Goal: Complete application form

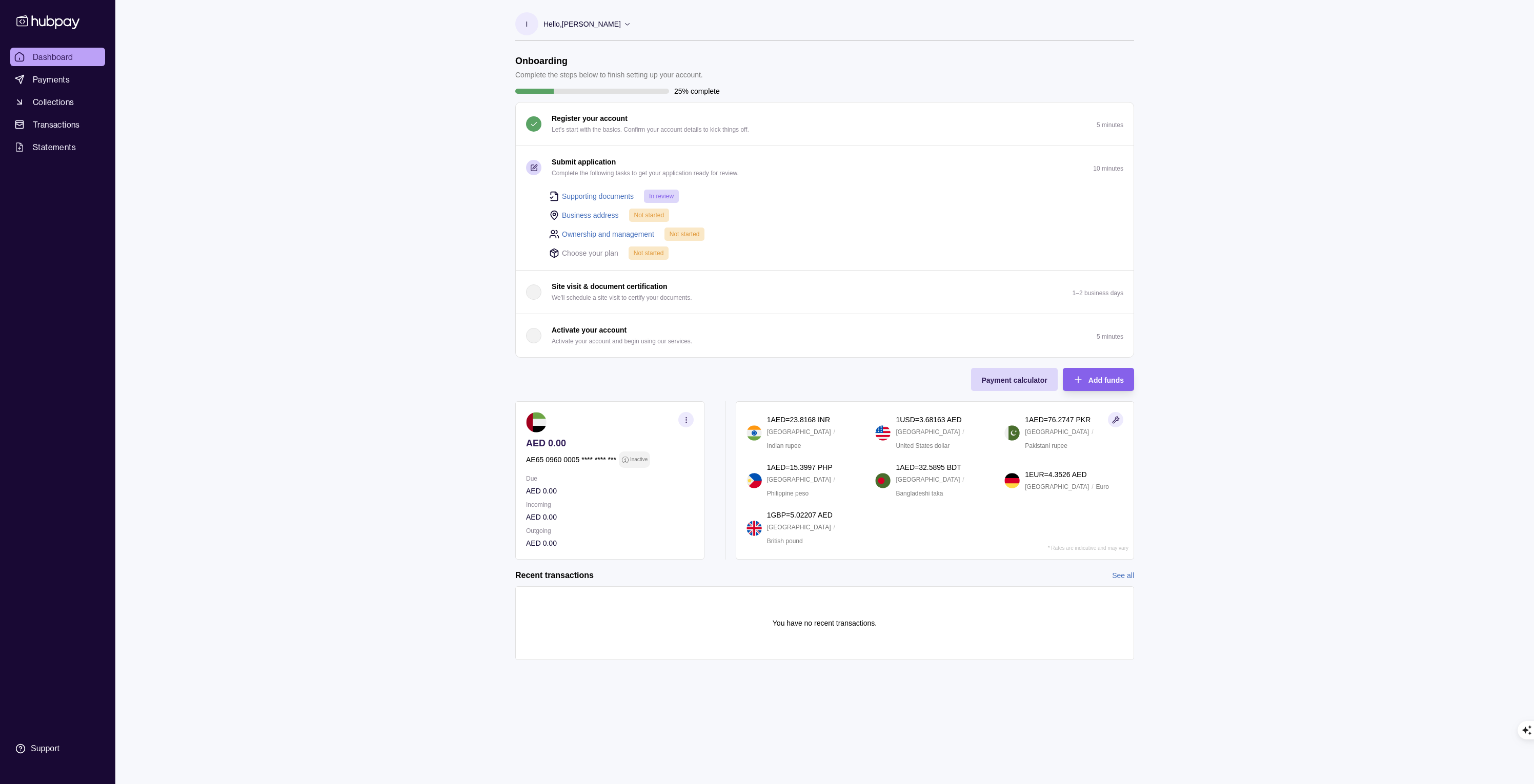
click at [588, 214] on link "Business address" at bounding box center [590, 215] width 57 height 11
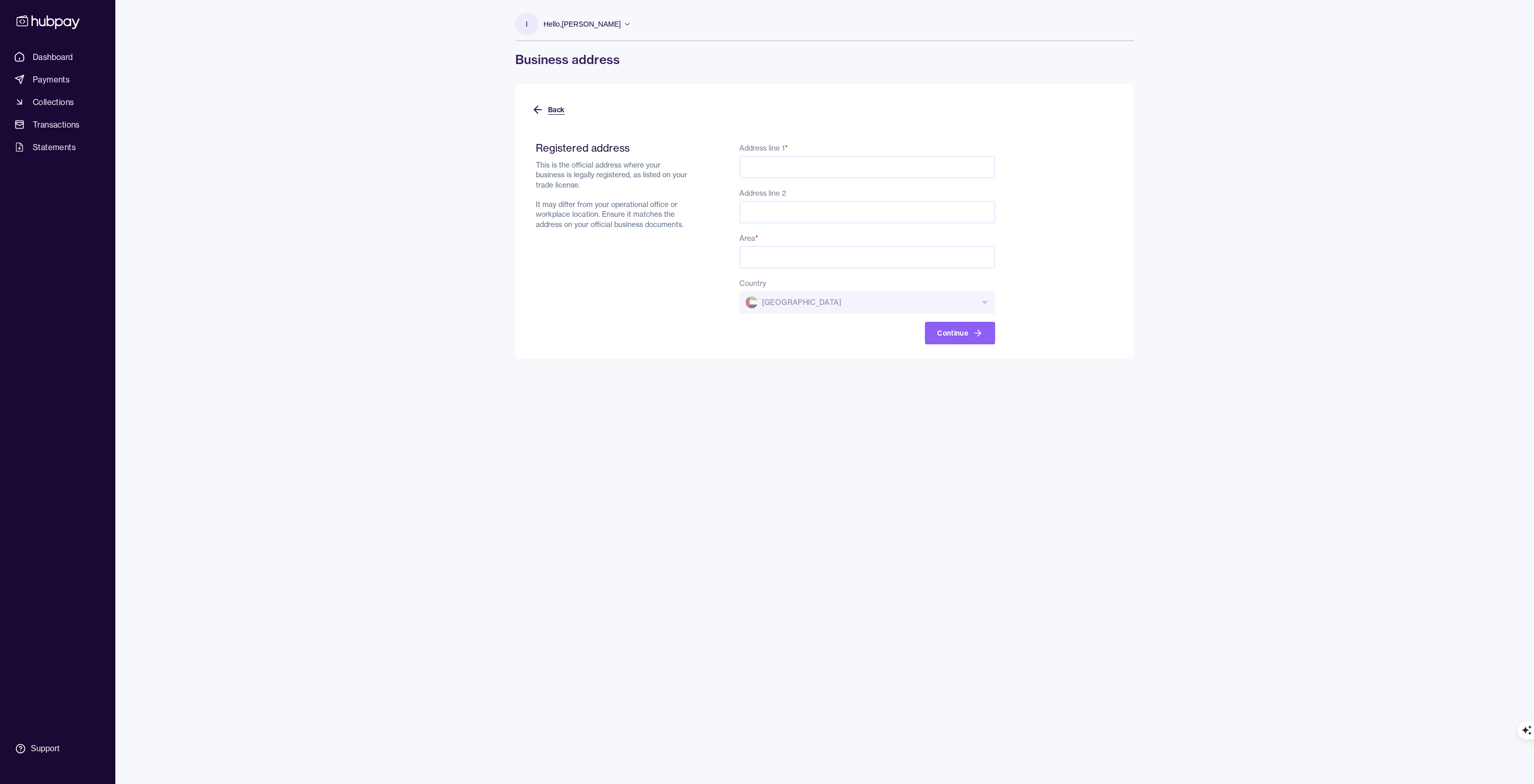
click at [547, 110] on button "Back" at bounding box center [548, 110] width 33 height 23
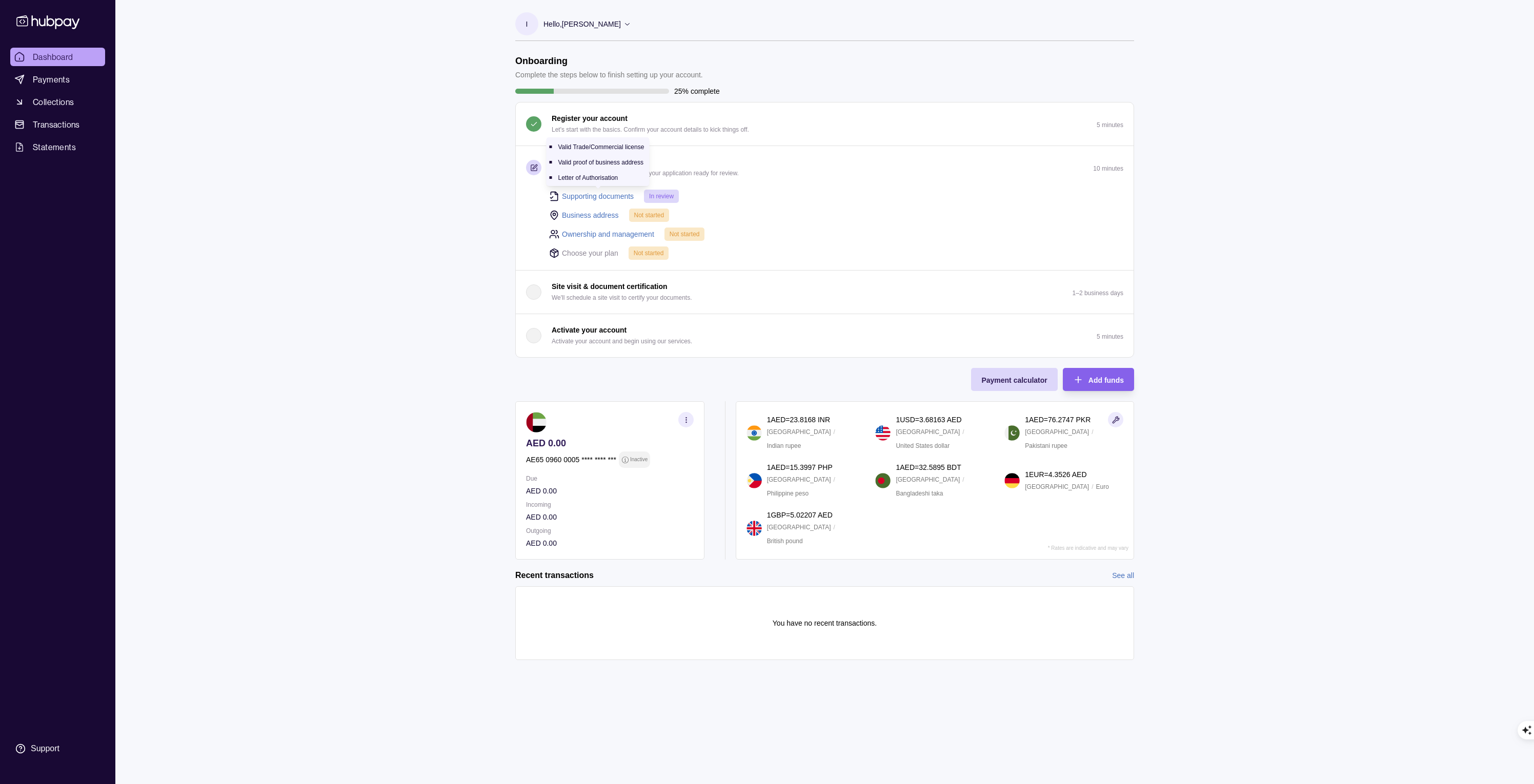
click at [595, 195] on link "Supporting documents" at bounding box center [598, 196] width 72 height 11
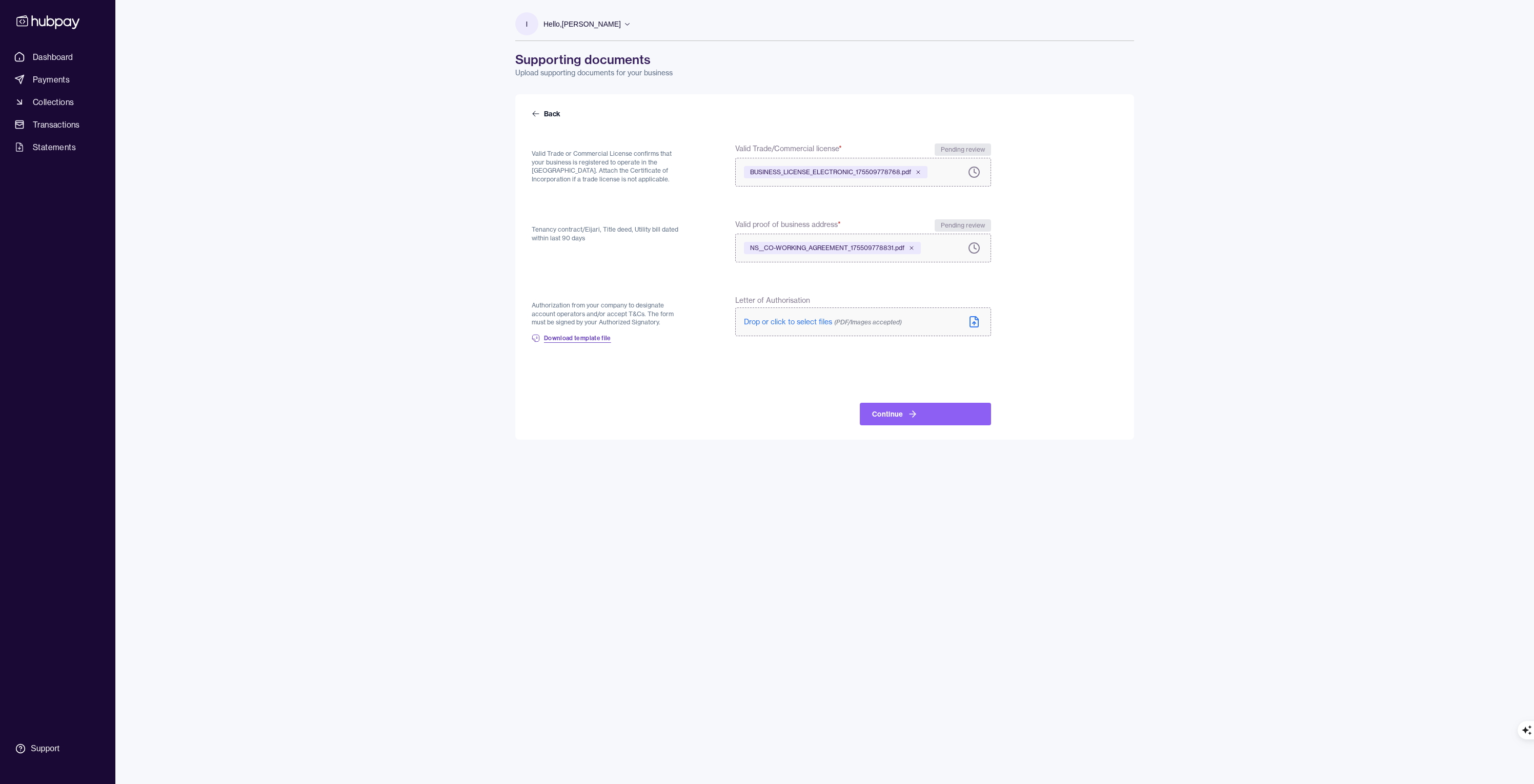
click at [588, 338] on span "Download template file" at bounding box center [577, 338] width 67 height 8
click at [908, 416] on icon at bounding box center [913, 414] width 11 height 11
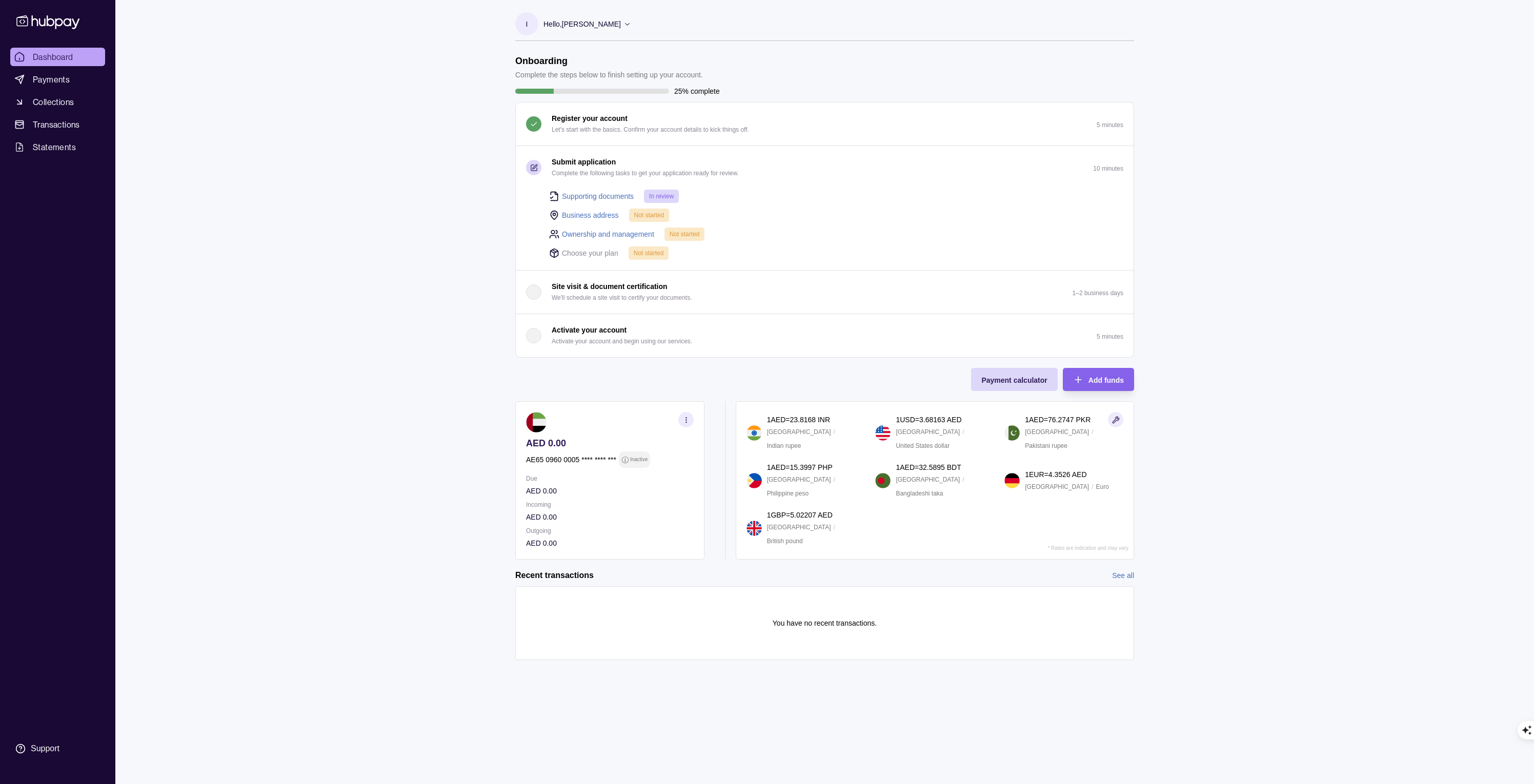
click at [597, 212] on link "Business address" at bounding box center [590, 215] width 57 height 11
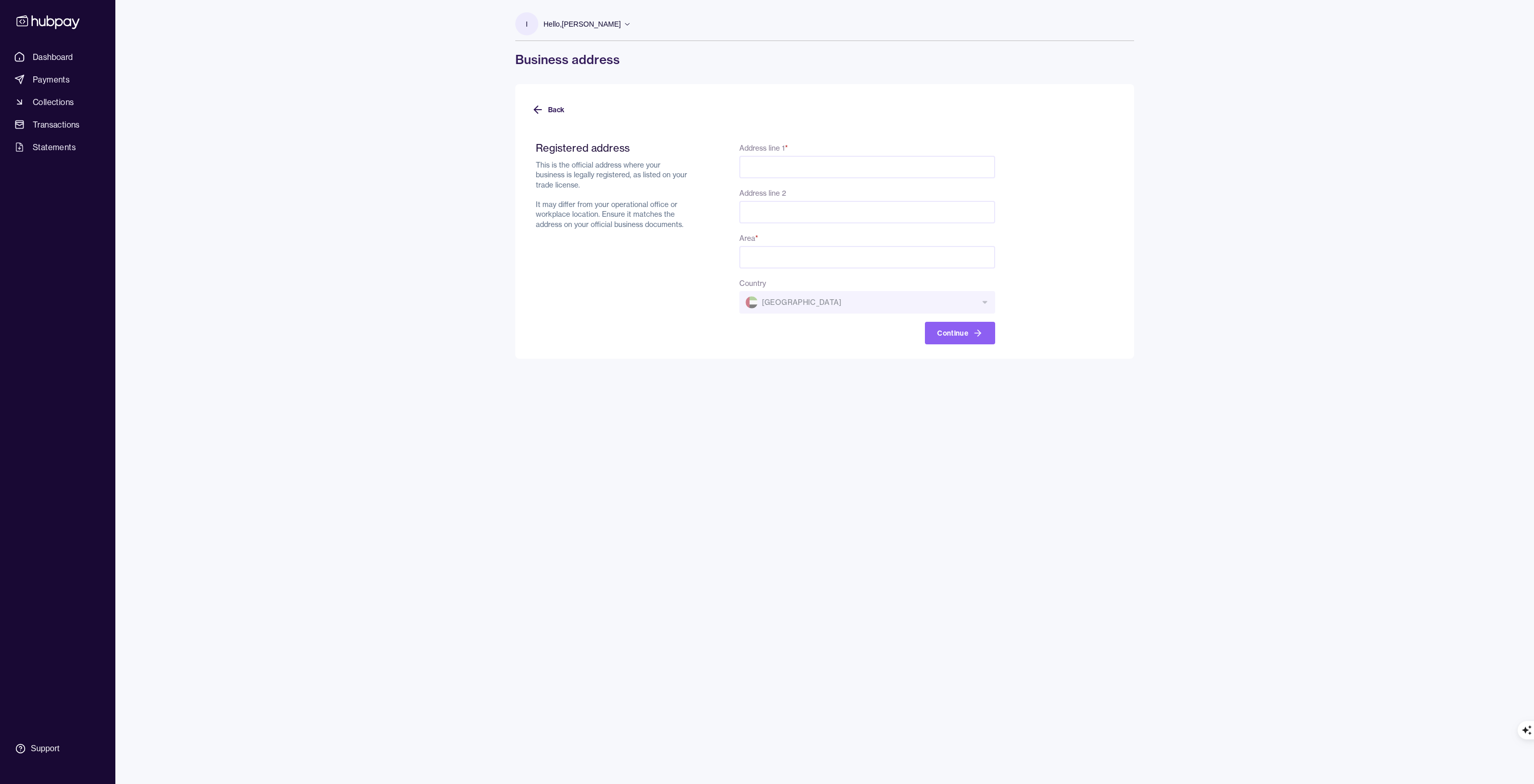
click at [759, 170] on input "Address line 1 *" at bounding box center [867, 167] width 256 height 23
paste input "**********"
drag, startPoint x: 899, startPoint y: 166, endPoint x: 1011, endPoint y: 165, distance: 112.0
click at [1011, 165] on form "**********" at bounding box center [824, 236] width 586 height 215
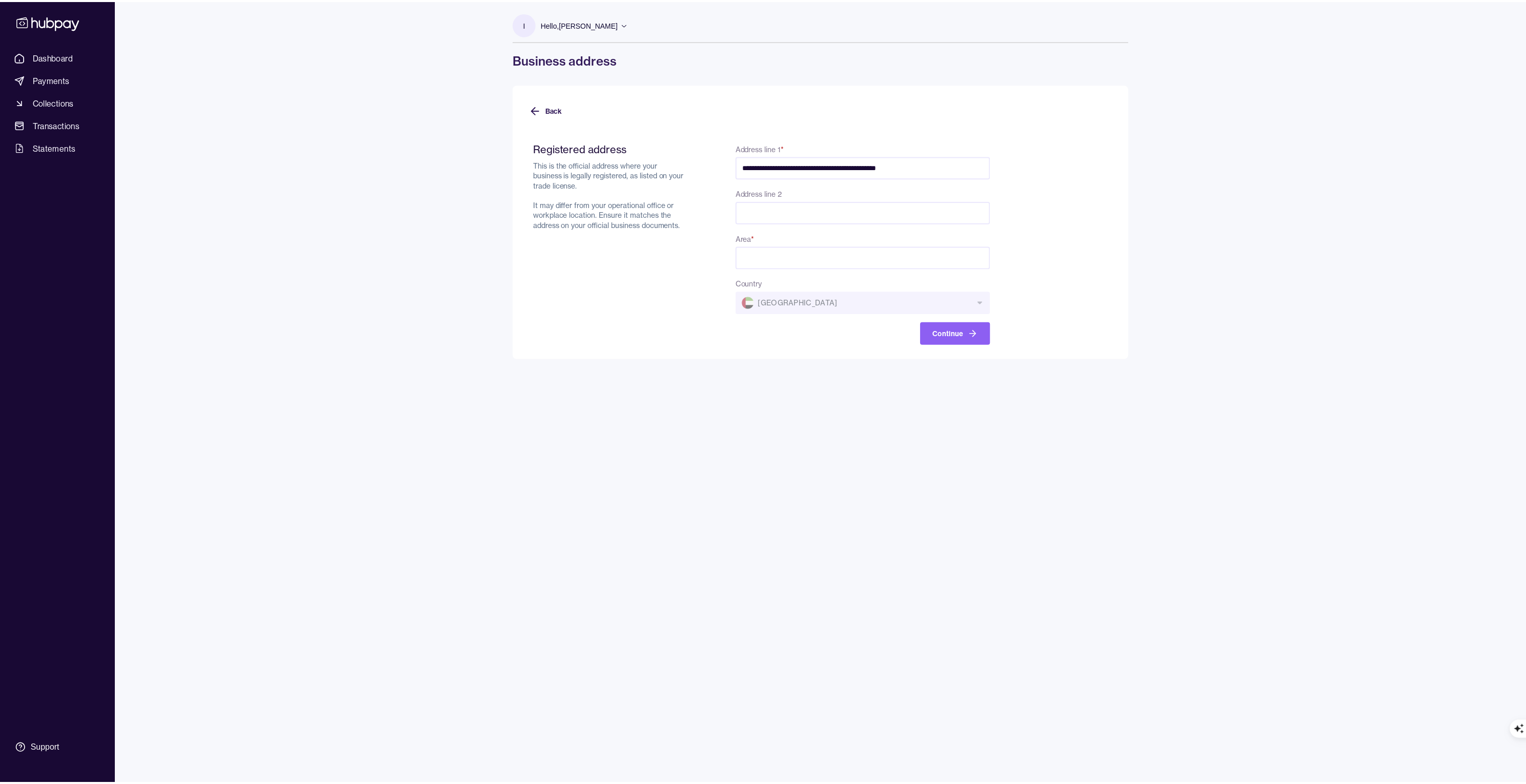
scroll to position [0, 0]
type input "**********"
click at [769, 260] on input "Area *" at bounding box center [867, 257] width 256 height 23
paste input "**********"
drag, startPoint x: 772, startPoint y: 257, endPoint x: 892, endPoint y: 256, distance: 120.0
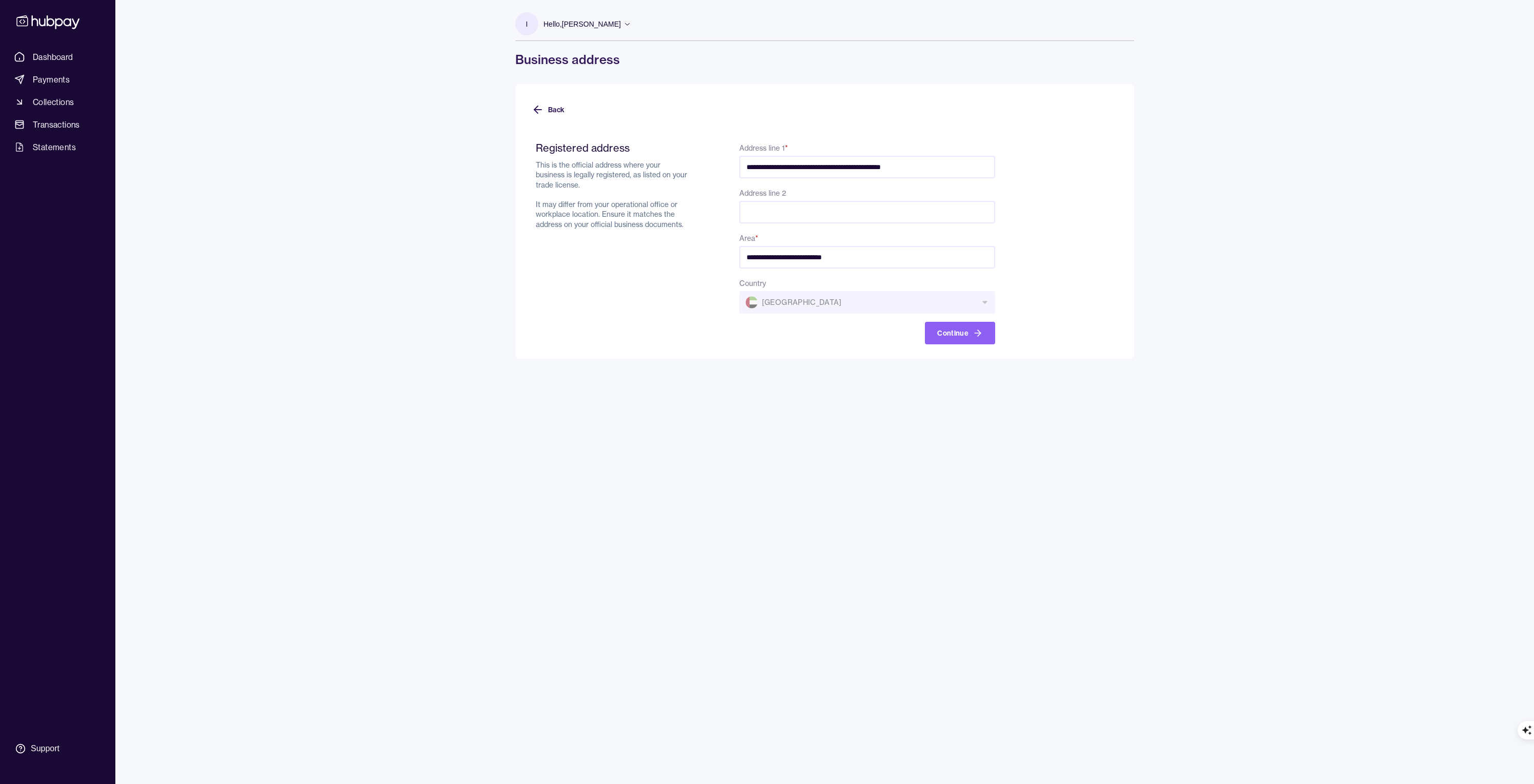
click at [892, 256] on input "**********" at bounding box center [867, 257] width 256 height 23
type input "*******"
click at [938, 164] on input "**********" at bounding box center [867, 167] width 256 height 23
type input "**********"
click at [1076, 171] on form "**********" at bounding box center [824, 236] width 586 height 215
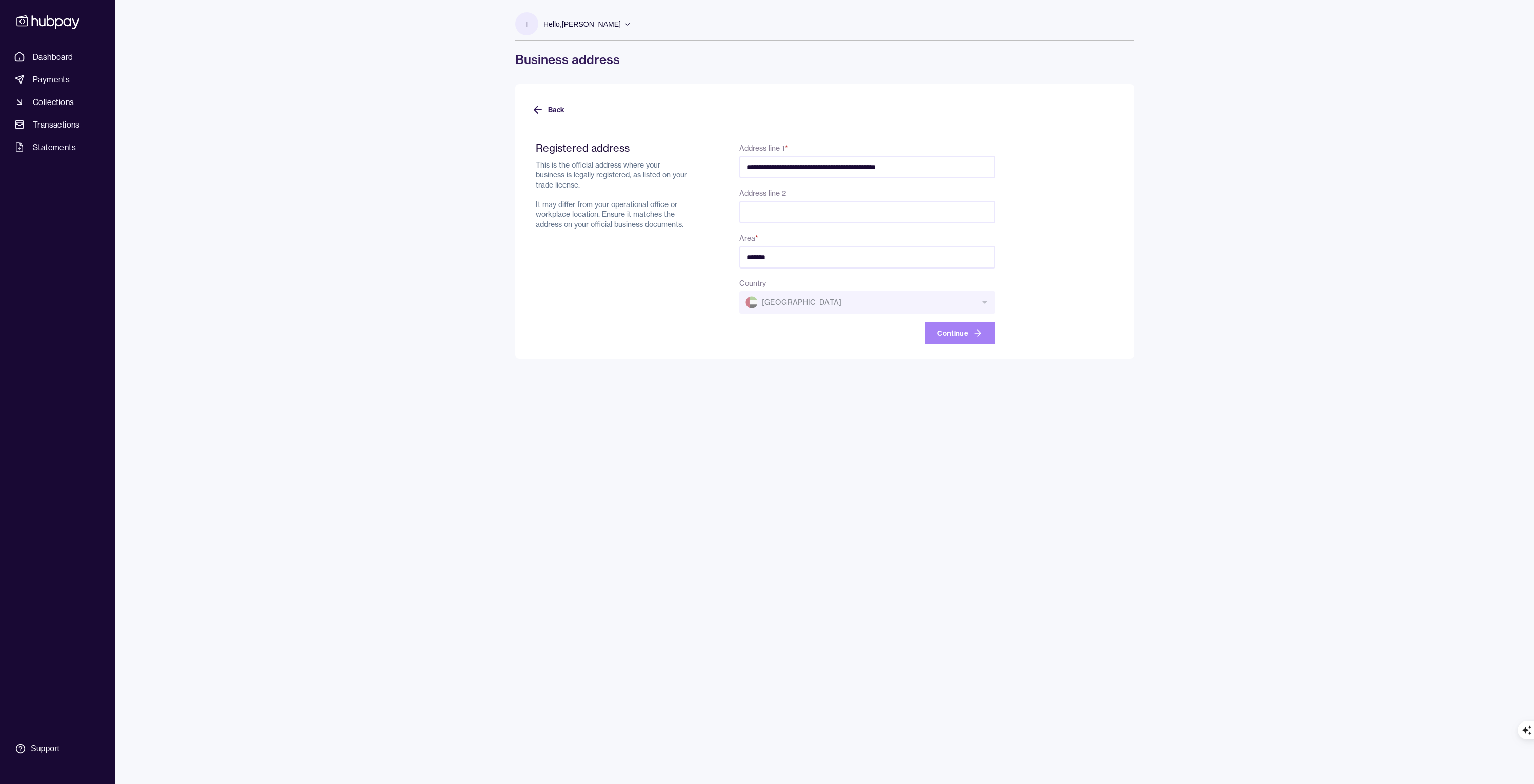
click at [961, 336] on button "Continue" at bounding box center [960, 333] width 71 height 23
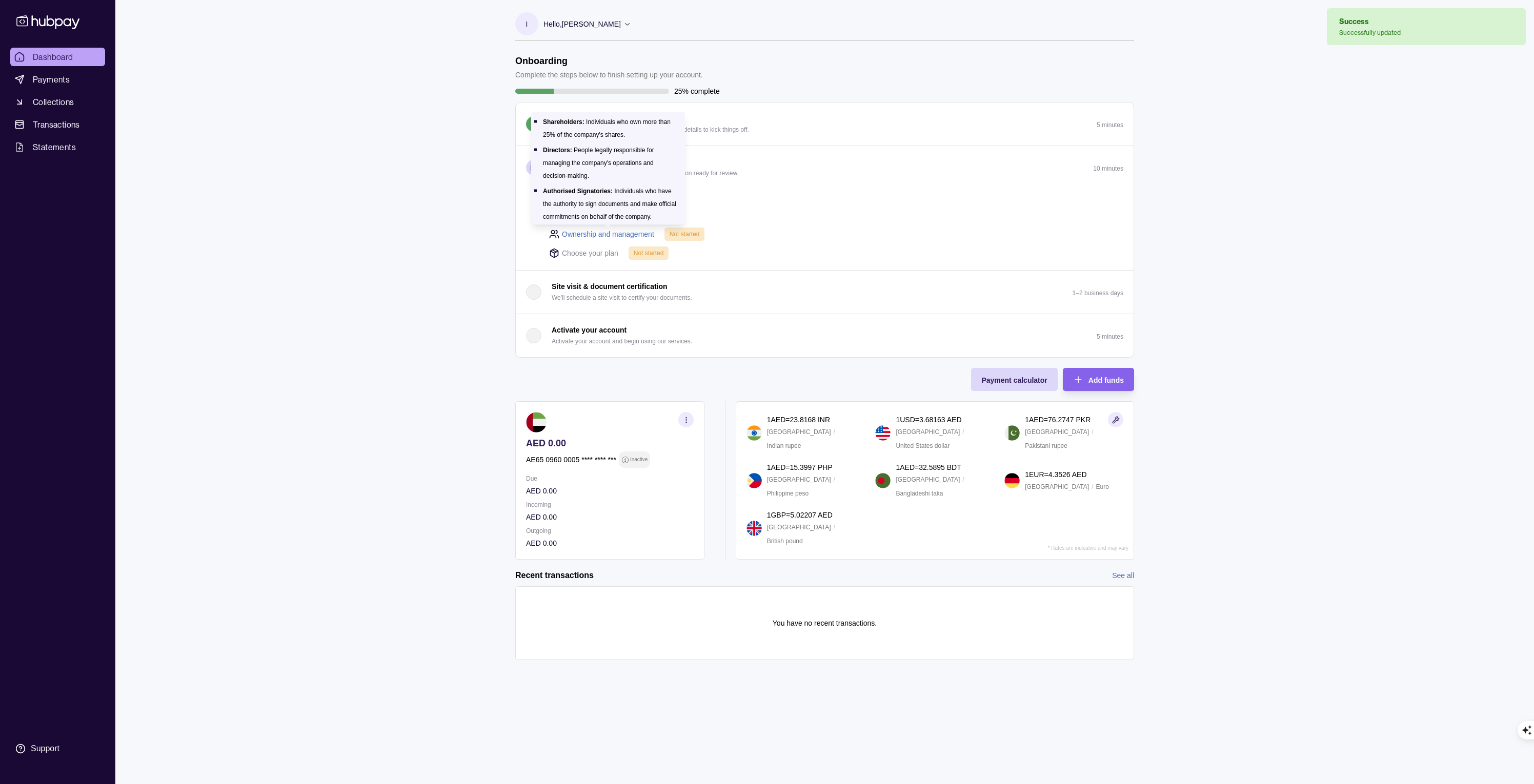
click at [616, 233] on link "Ownership and management" at bounding box center [608, 234] width 92 height 11
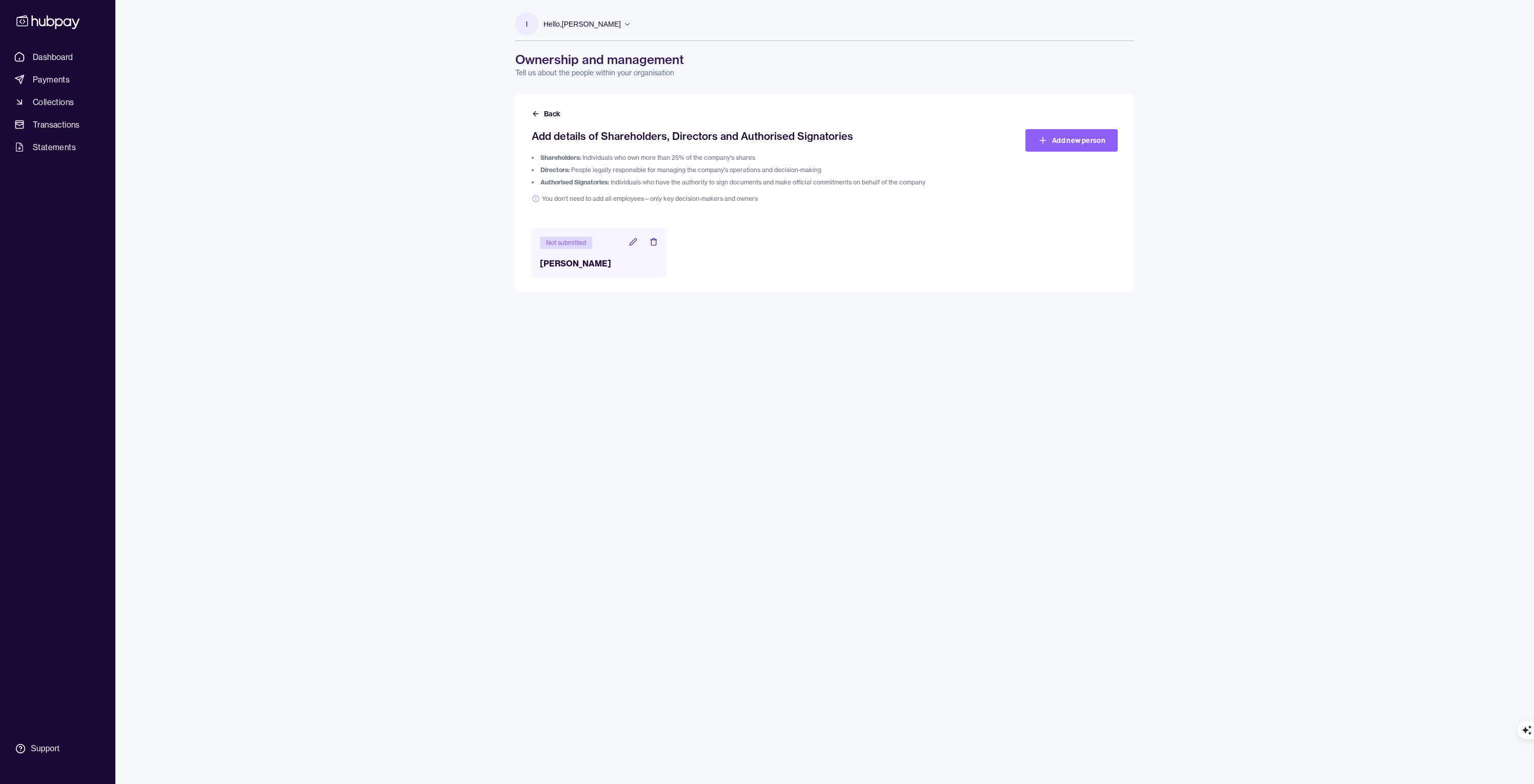
click at [634, 242] on icon at bounding box center [633, 242] width 8 height 8
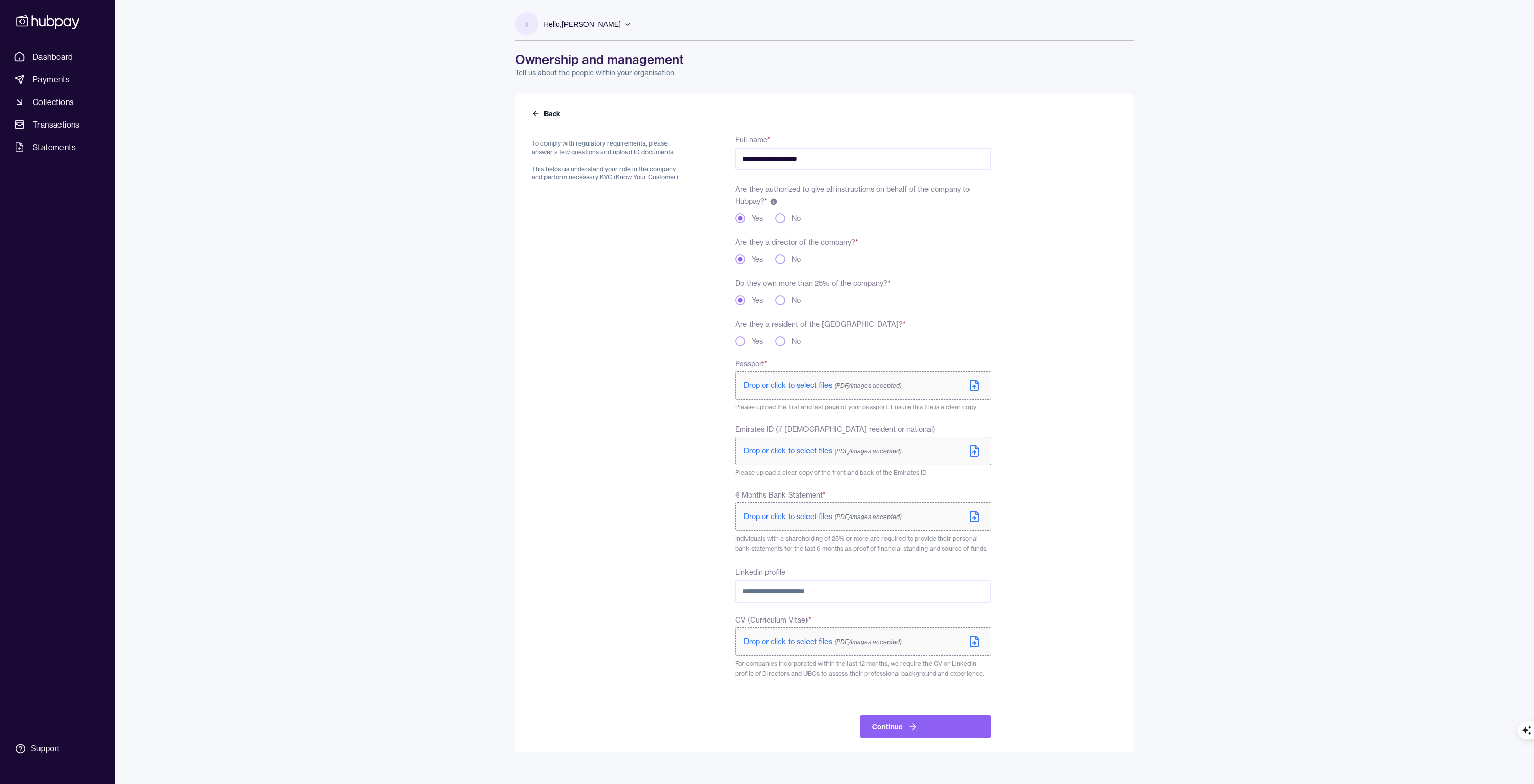
click at [826, 388] on span "Drop or click to select files (PDF/Images accepted)" at bounding box center [823, 385] width 158 height 9
click at [793, 453] on span "Drop or click to select files (PDF/Images accepted)" at bounding box center [823, 453] width 158 height 9
click at [813, 596] on input "Linkedin profile" at bounding box center [863, 596] width 256 height 23
paste input "**********"
type input "**********"
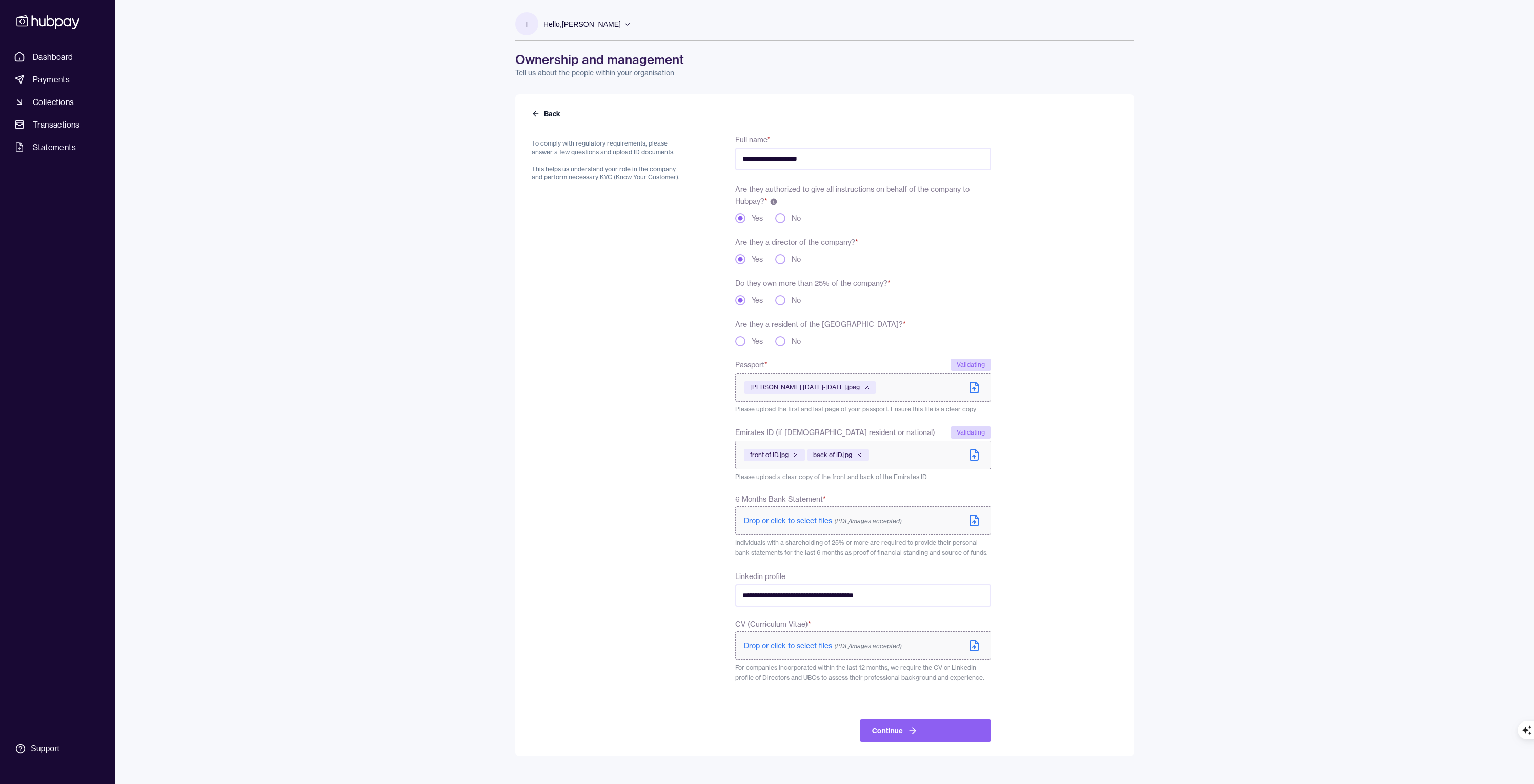
click at [666, 575] on div "To comply with regulatory requirements, please answer a few questions and uploa…" at bounding box center [609, 438] width 154 height 609
click at [784, 522] on span "Drop or click to select files (PDF/Images accepted)" at bounding box center [823, 520] width 158 height 9
drag, startPoint x: 921, startPoint y: 668, endPoint x: 988, endPoint y: 673, distance: 67.2
click at [988, 673] on p "For companies incorporated within the last 12 months, we require the CV or Link…" at bounding box center [863, 674] width 256 height 20
click at [1037, 666] on form "**********" at bounding box center [824, 433] width 586 height 623
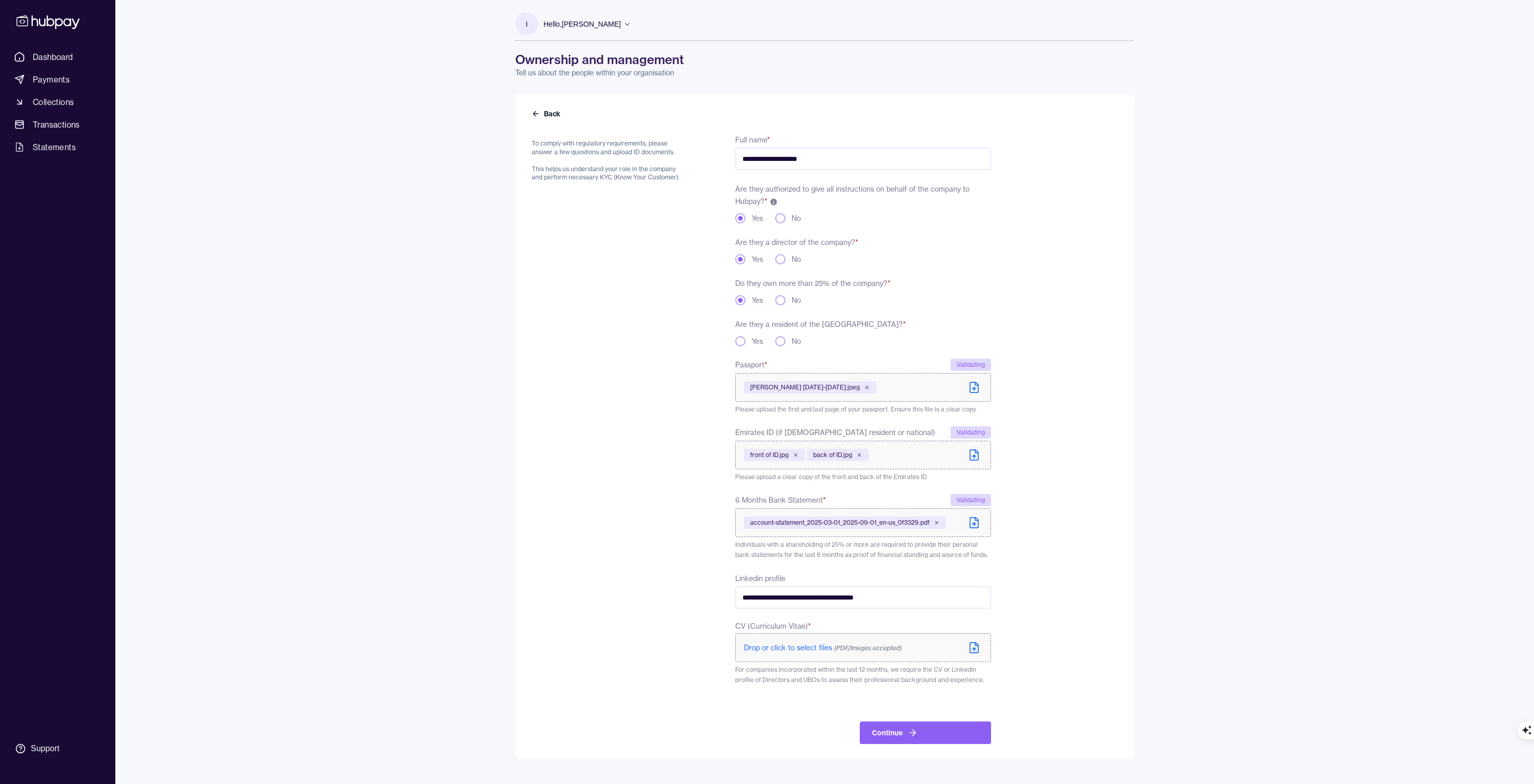
click at [810, 648] on span "Drop or click to select files (PDF/Images accepted)" at bounding box center [823, 647] width 158 height 9
click at [742, 343] on button "Yes" at bounding box center [740, 341] width 11 height 11
click at [908, 733] on icon "submit" at bounding box center [913, 735] width 11 height 11
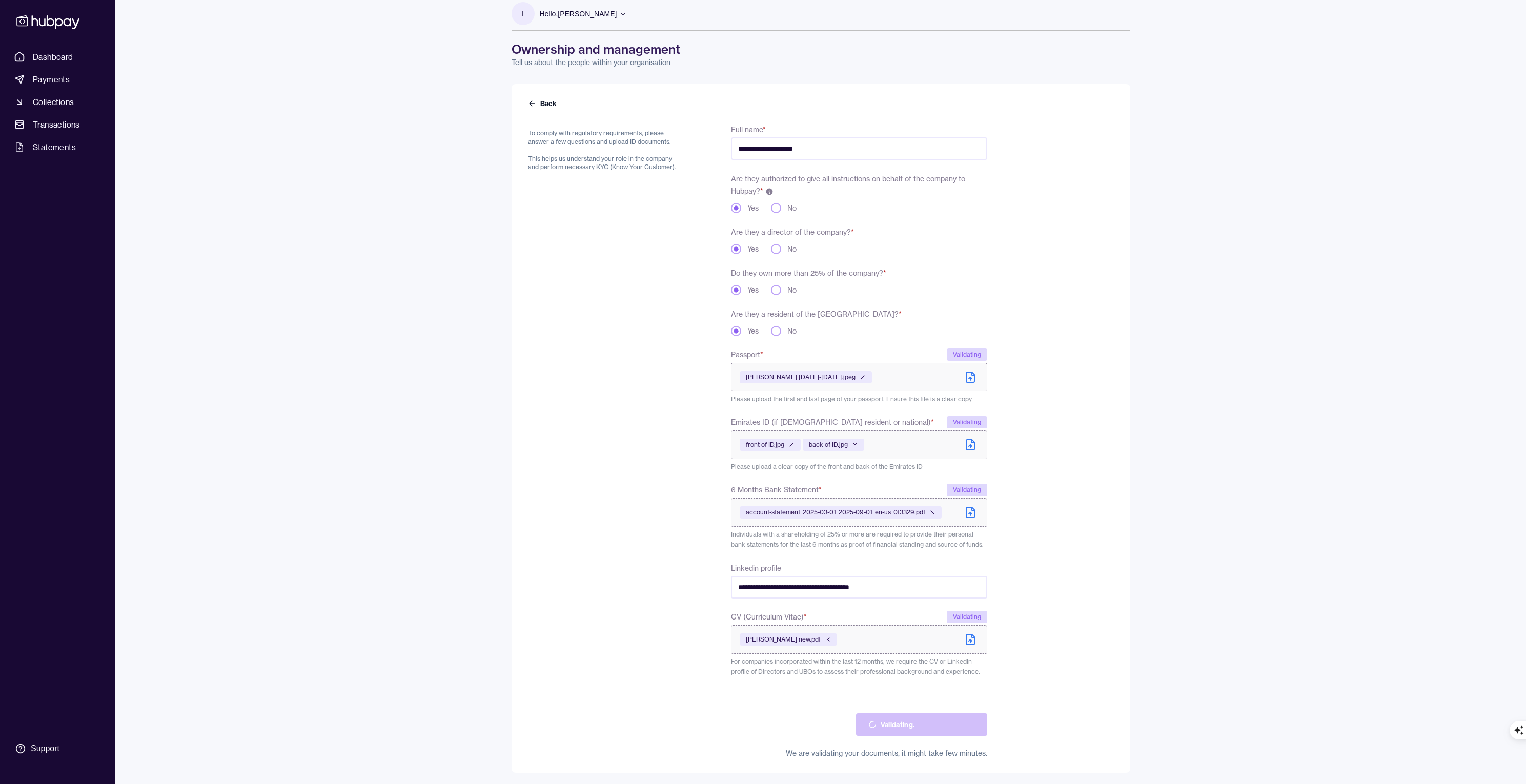
scroll to position [11, 0]
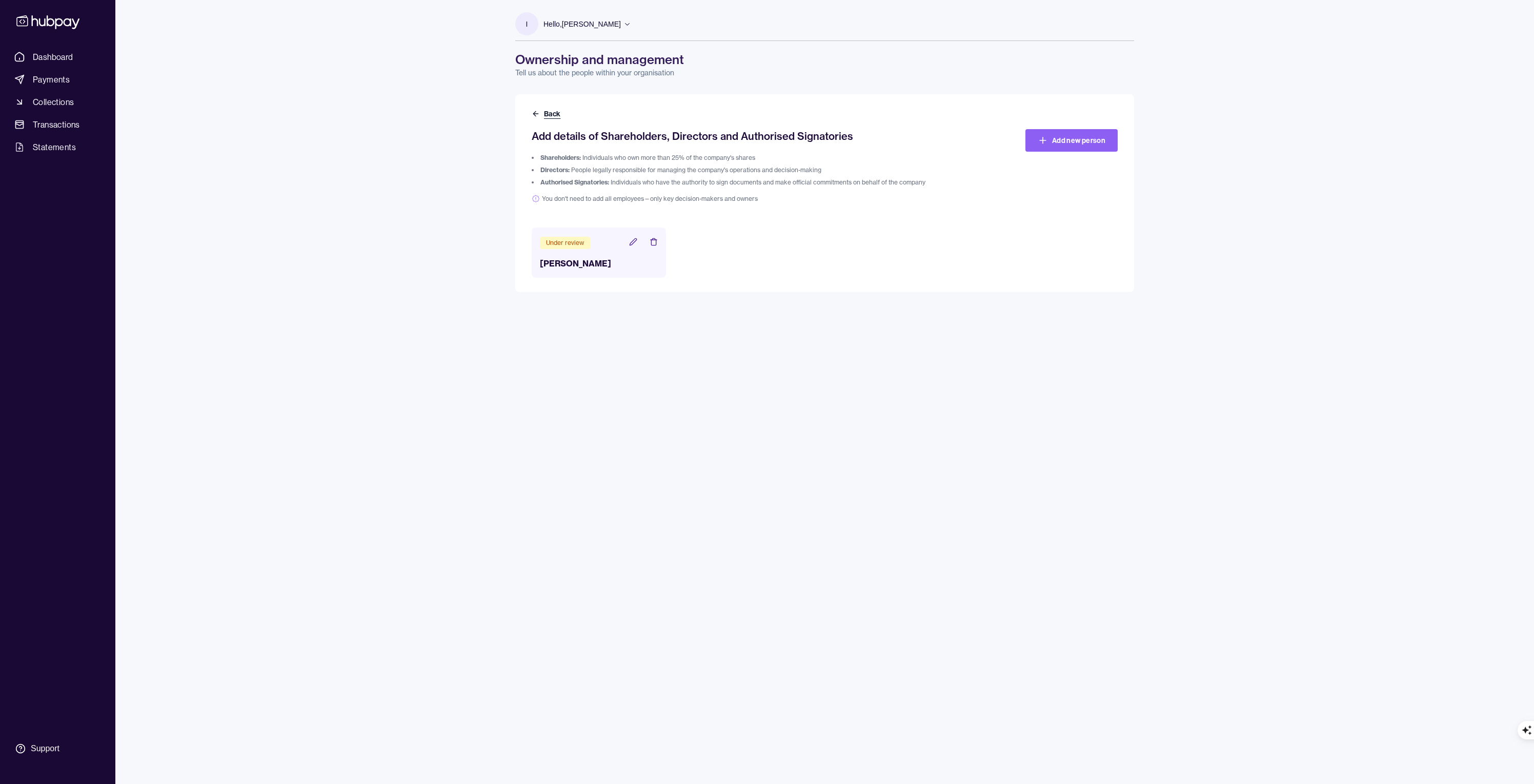
click at [553, 114] on button "Back" at bounding box center [547, 114] width 31 height 11
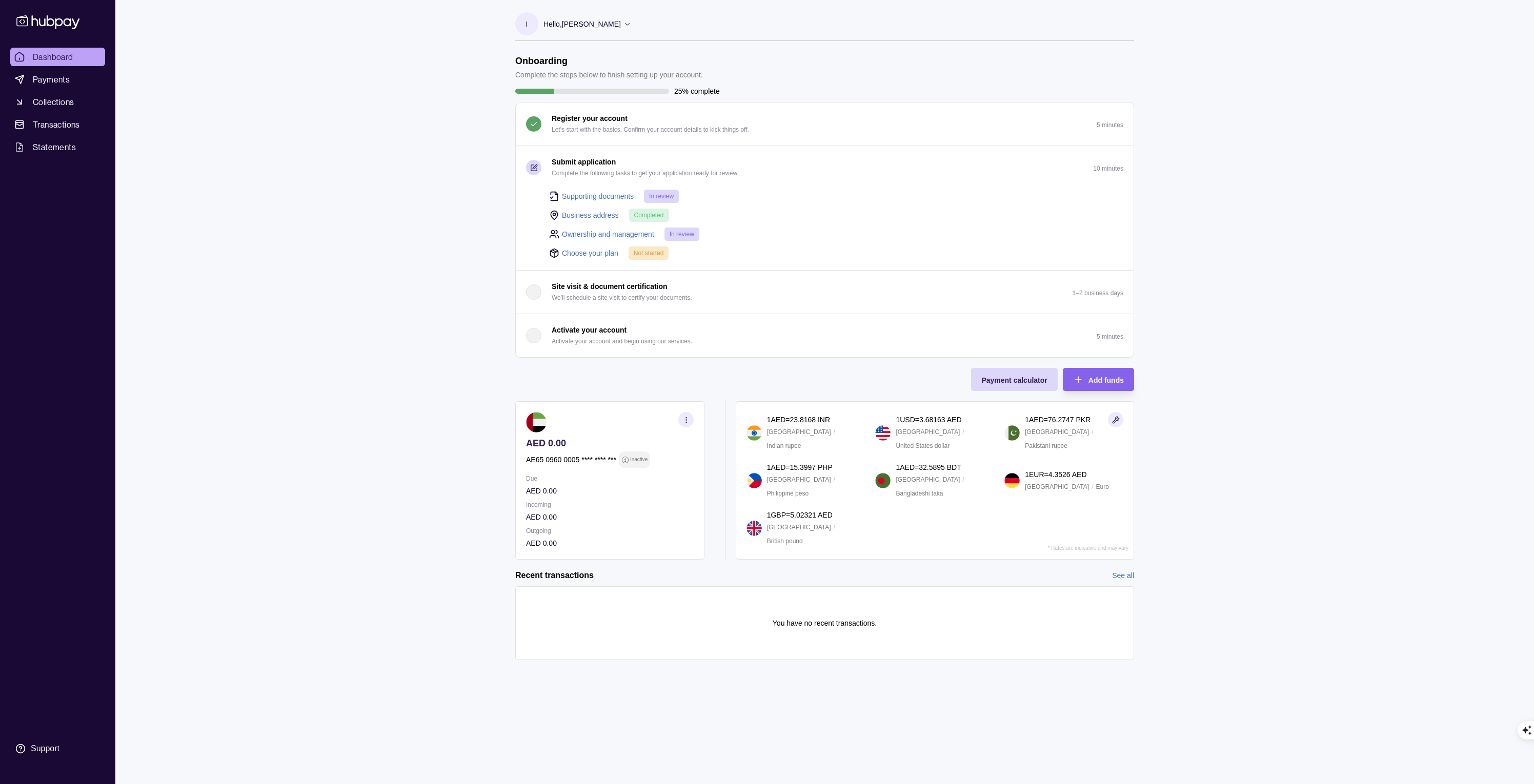
click at [472, 276] on div "Dashboard Payments Collections Transactions Statements Support I Hello, [PERSON…" at bounding box center [767, 392] width 1534 height 784
click at [576, 249] on link "Choose your plan" at bounding box center [590, 253] width 56 height 11
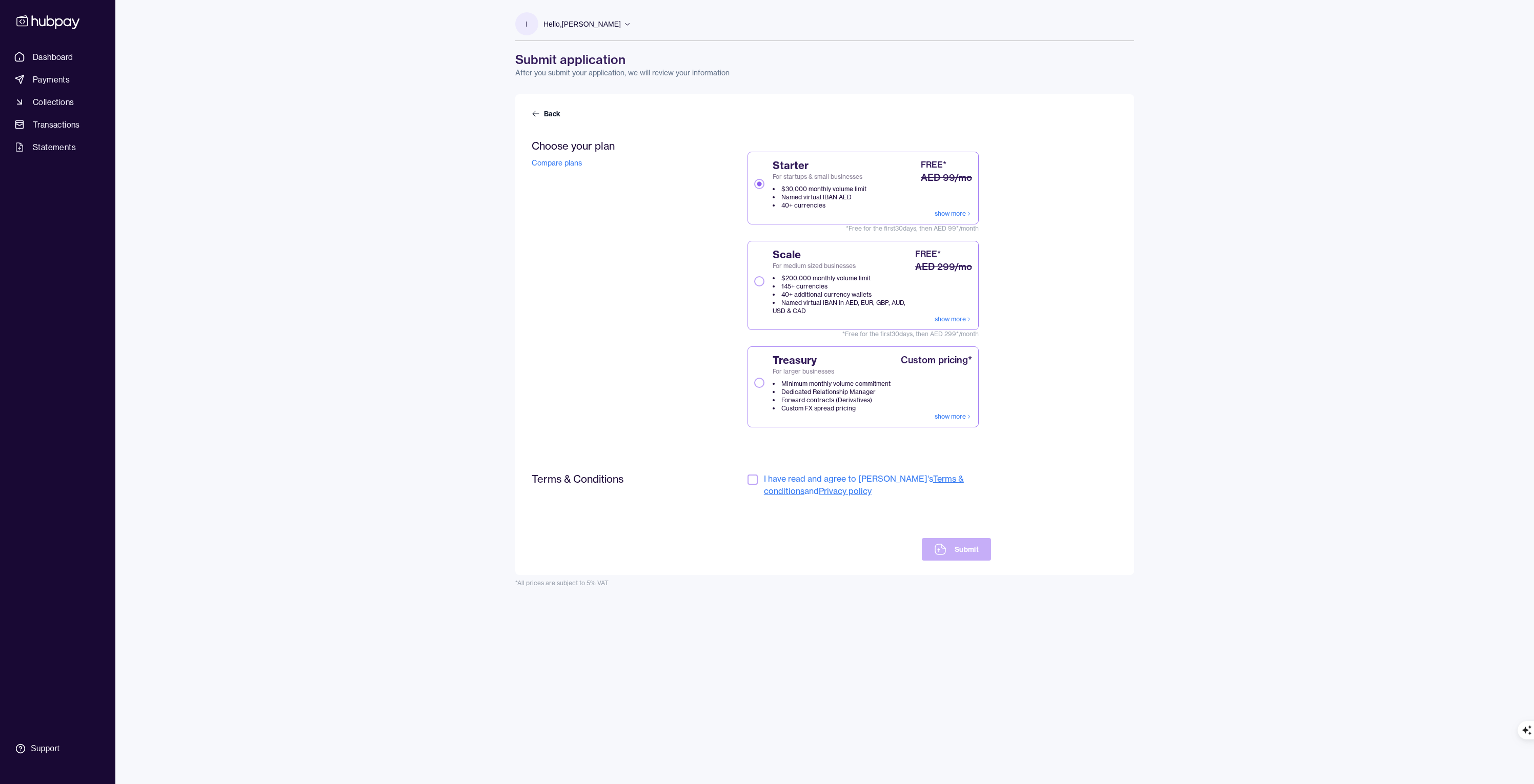
click at [759, 281] on button "Scale For medium sized businesses $200,000 monthly volume limit 145+ currencies…" at bounding box center [759, 281] width 11 height 11
click at [954, 212] on link "show more" at bounding box center [953, 214] width 37 height 8
click at [753, 481] on button "button" at bounding box center [753, 479] width 11 height 11
drag, startPoint x: 523, startPoint y: 583, endPoint x: 623, endPoint y: 585, distance: 100.0
click at [623, 585] on div "*All prices are subject to 5% VAT" at bounding box center [824, 583] width 619 height 8
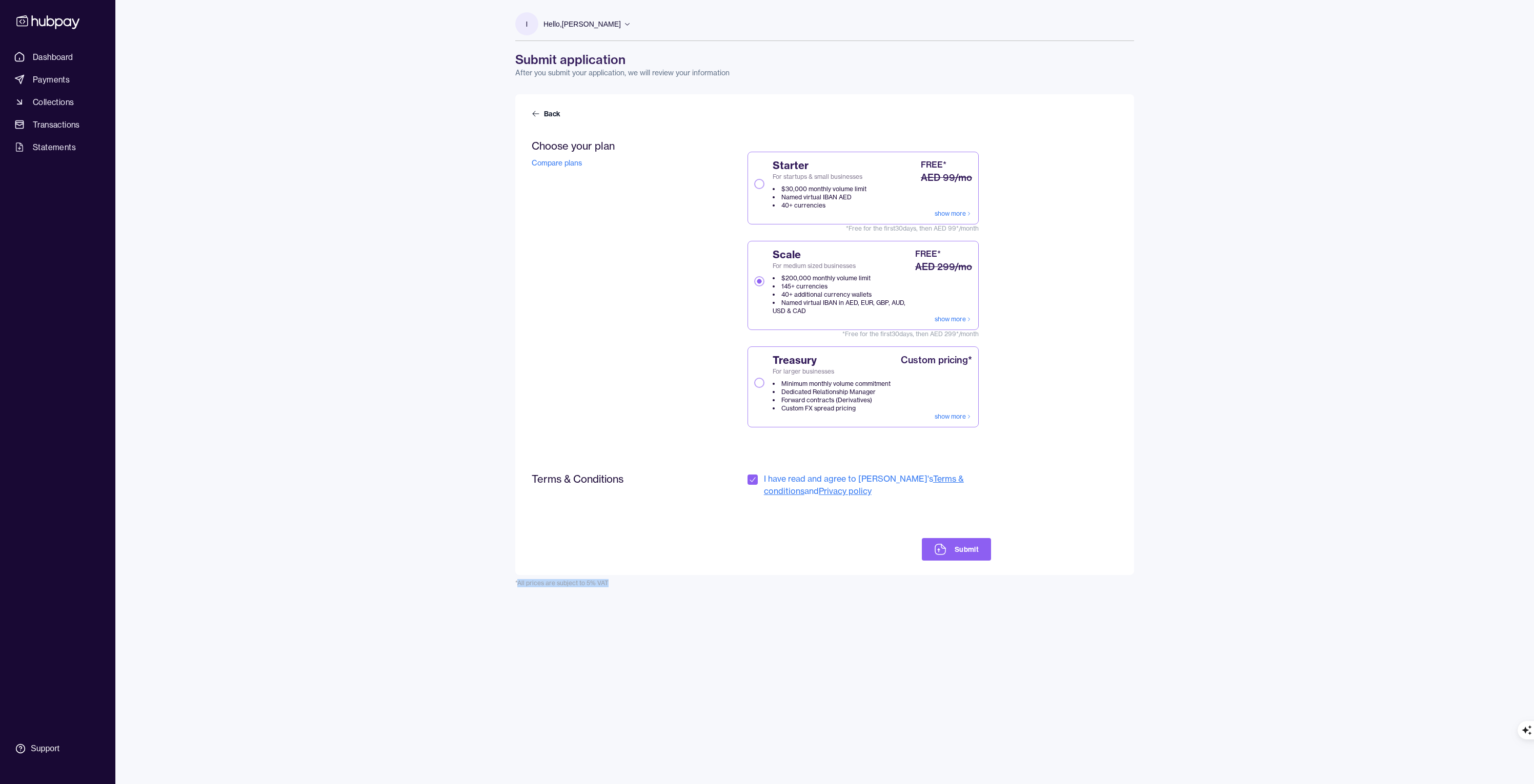
click at [681, 622] on div "I Hello, [PERSON_NAME] Bulzay Solutions Account Terms and conditions Privacy po…" at bounding box center [824, 392] width 659 height 784
click at [769, 539] on div "I have read and agree to [PERSON_NAME]'s Terms & conditions and Privacy policy …" at bounding box center [869, 516] width 243 height 88
click at [966, 550] on button "Submit" at bounding box center [956, 549] width 69 height 23
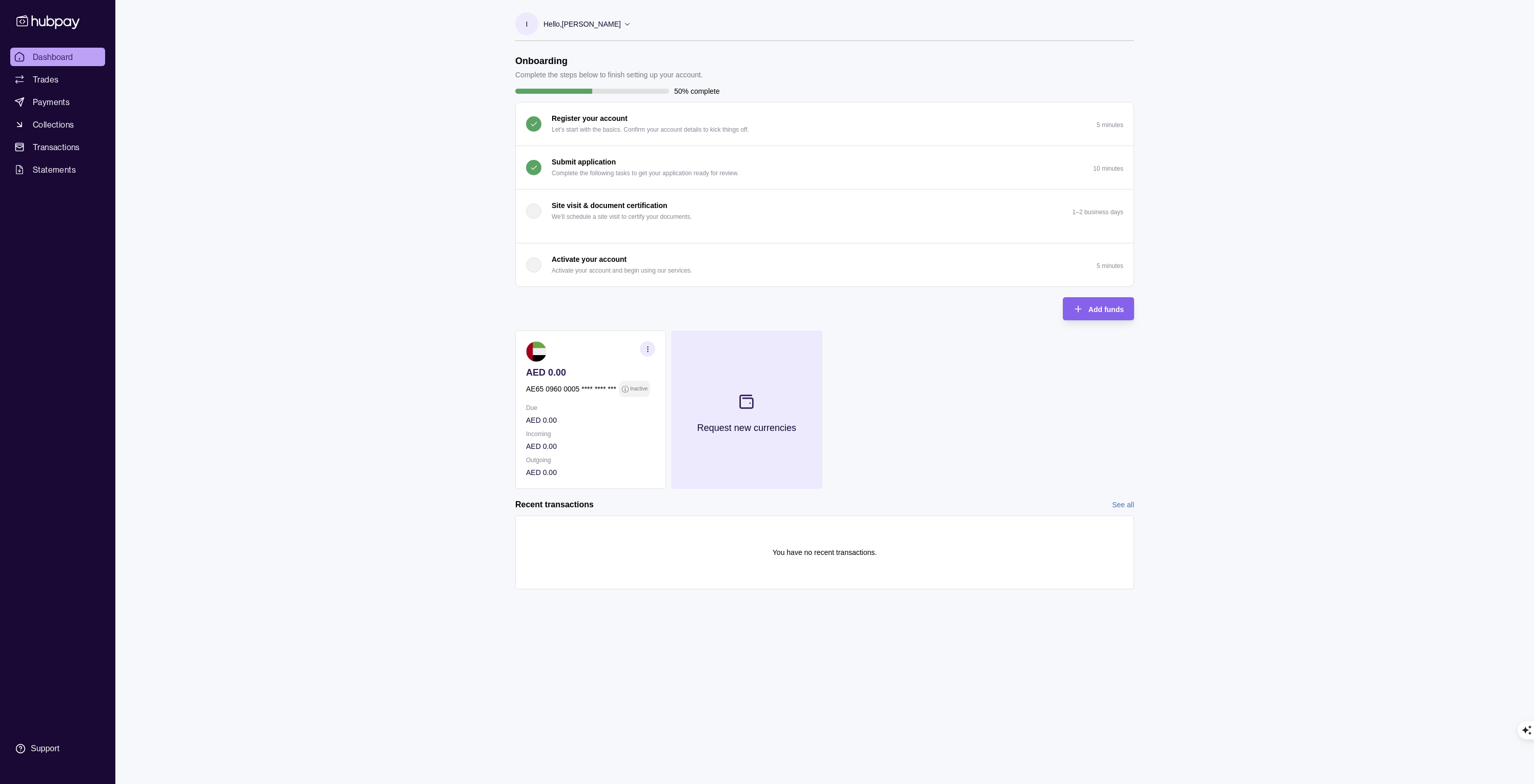
click at [731, 402] on section at bounding box center [746, 402] width 34 height 34
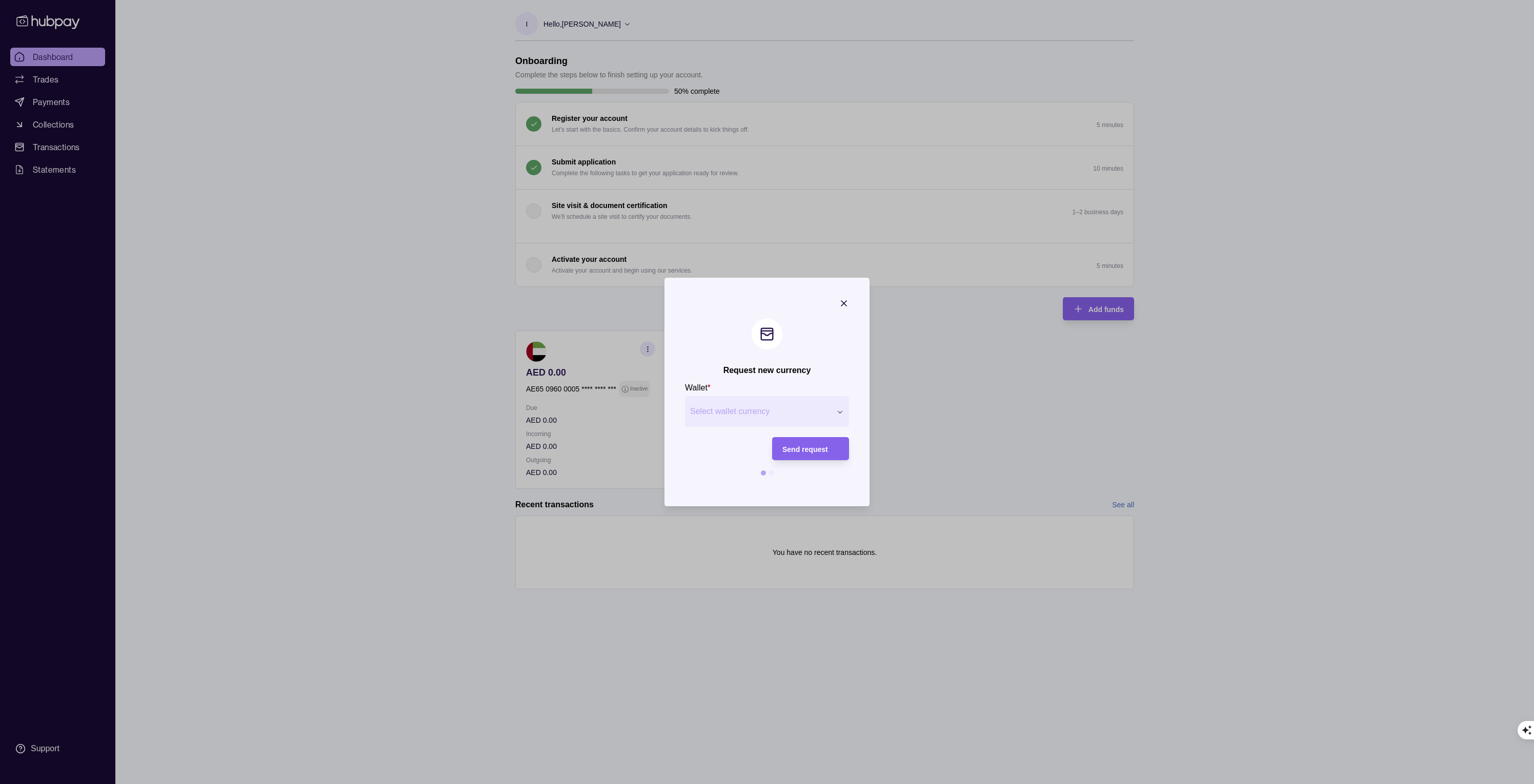
click at [761, 412] on span "Select wallet currency" at bounding box center [760, 411] width 141 height 12
click at [755, 412] on span "EUR" at bounding box center [760, 412] width 141 height 16
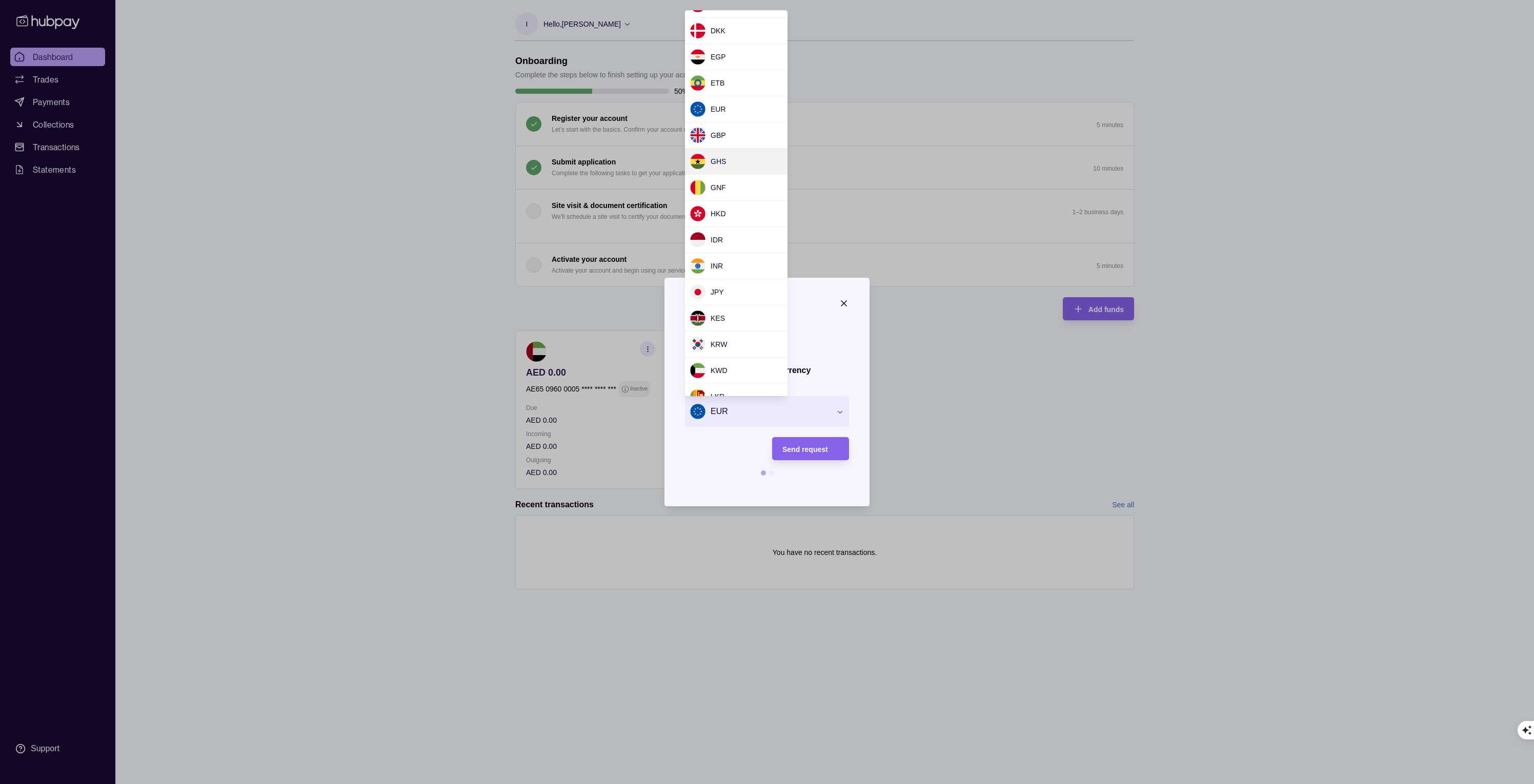
scroll to position [157, 0]
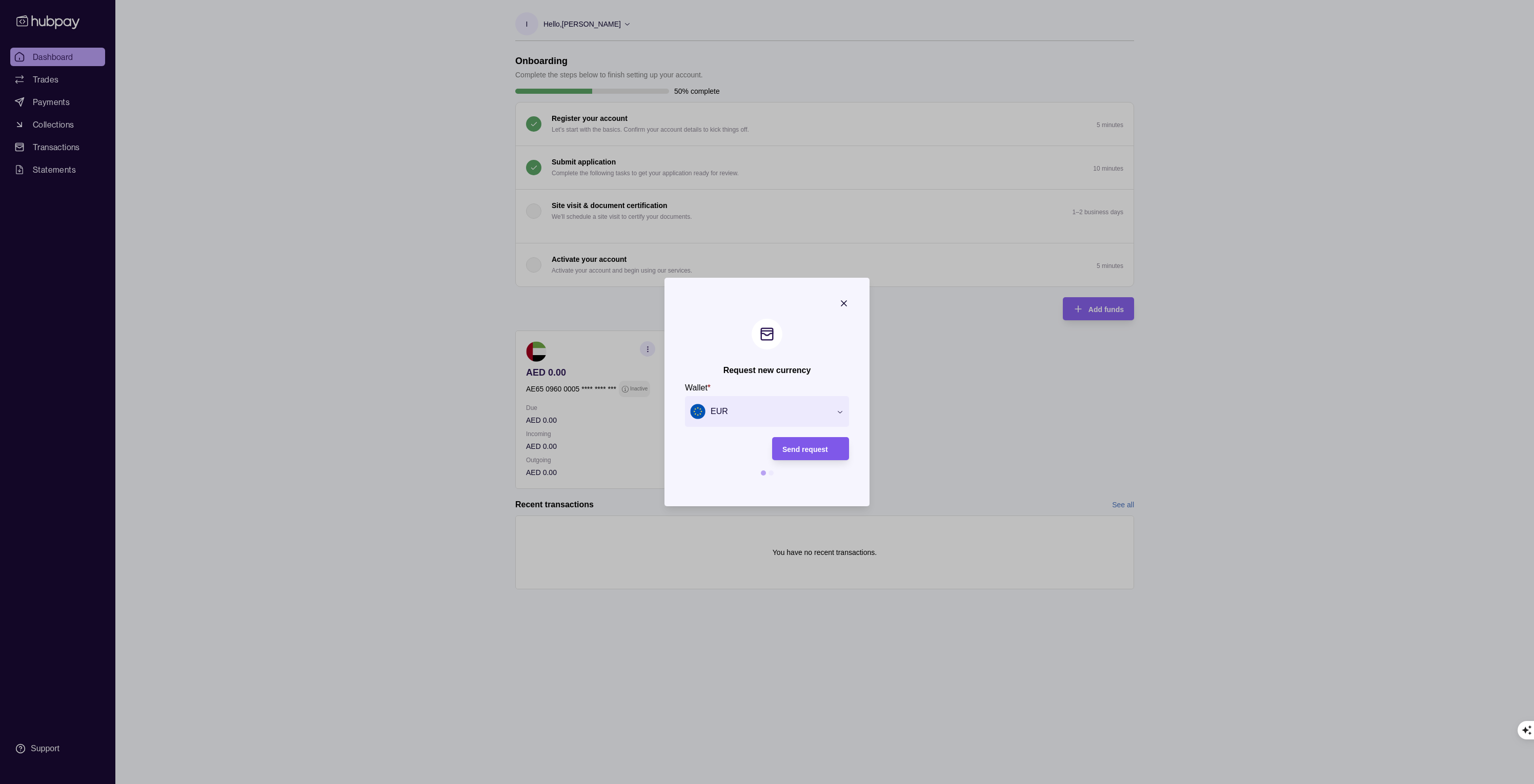
click at [796, 449] on span "Send request" at bounding box center [805, 450] width 46 height 8
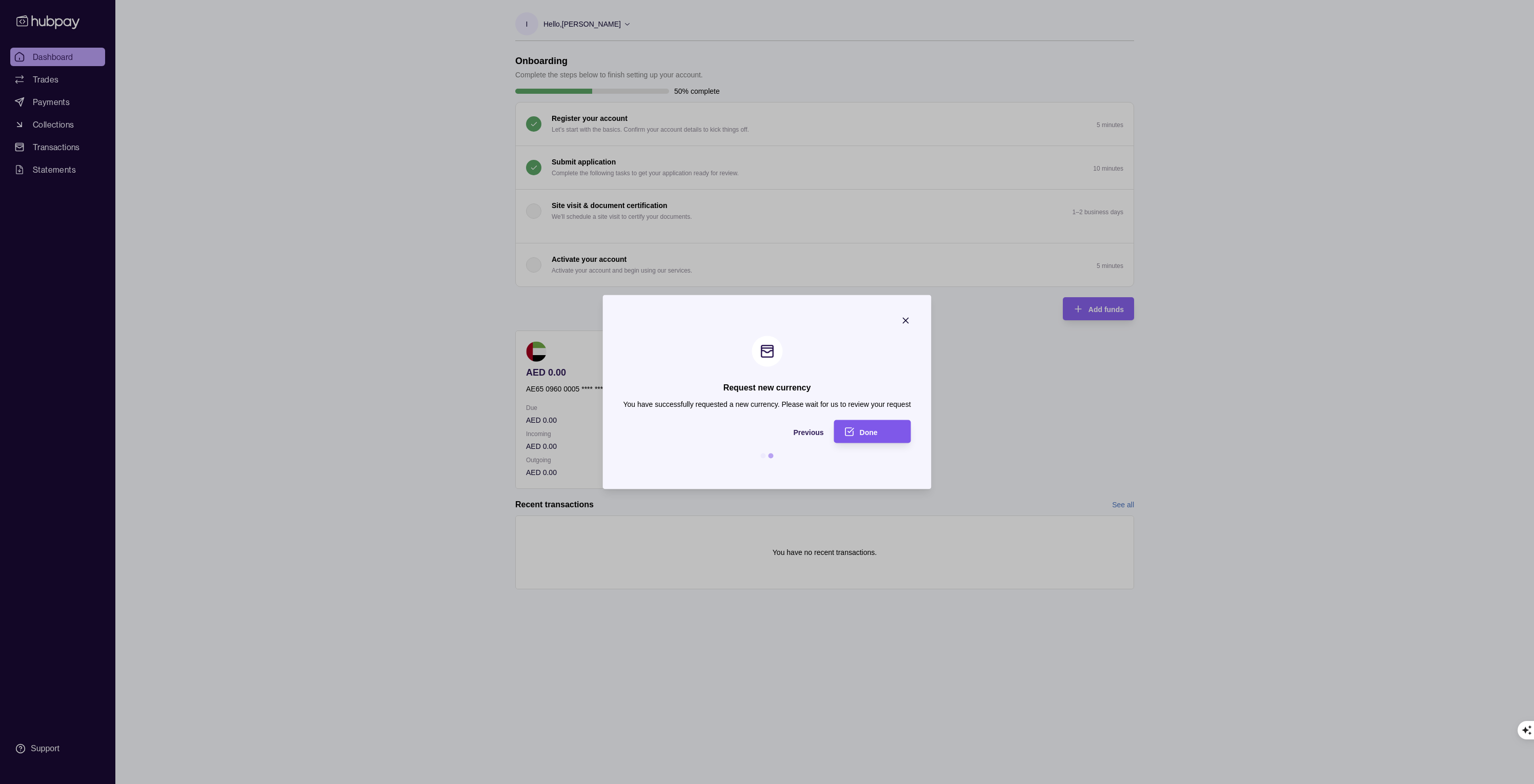
click at [874, 431] on span "Done" at bounding box center [868, 432] width 18 height 8
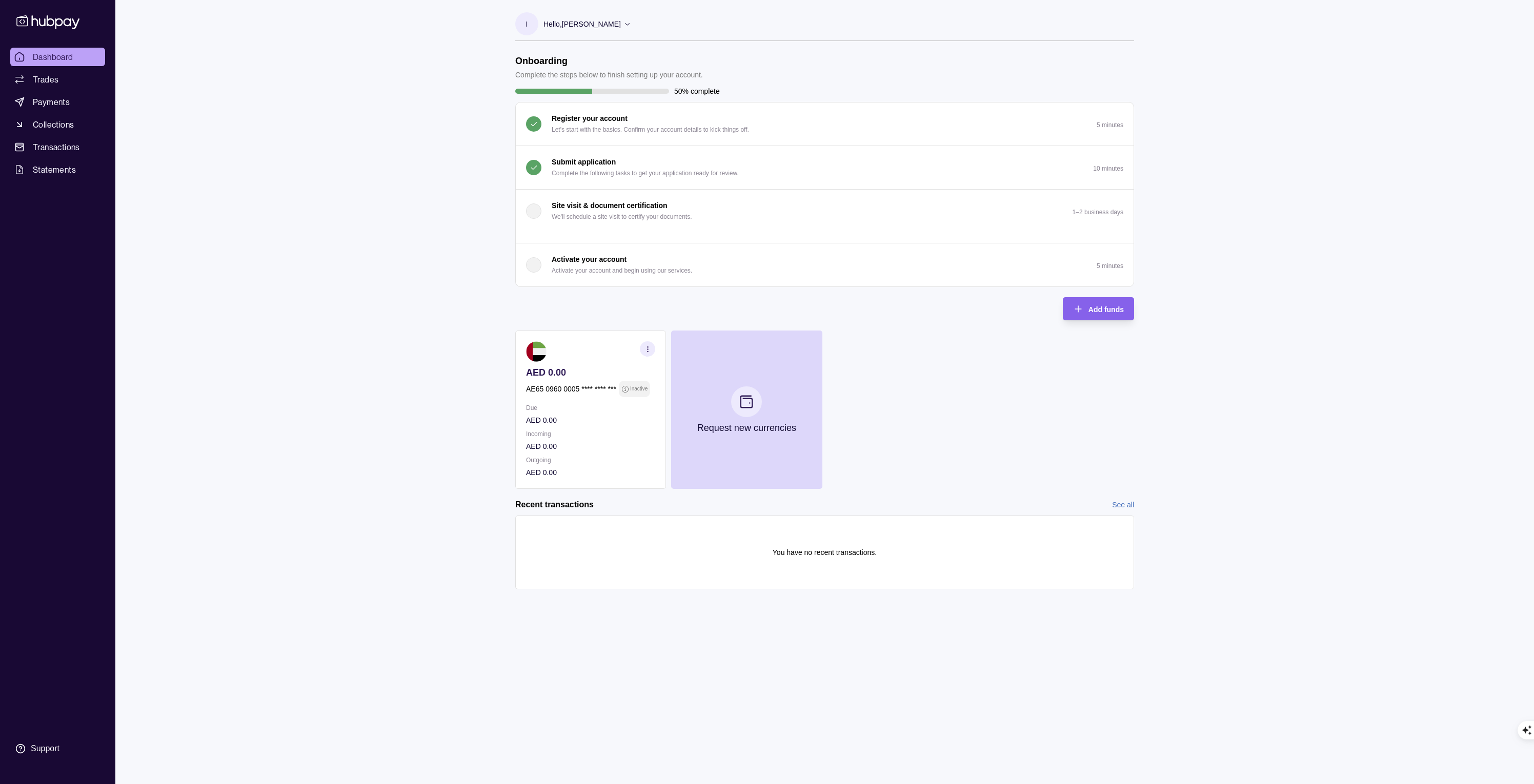
click at [494, 301] on div "Dashboard Trades Payments Collections Transactions Statements Support I Hello, …" at bounding box center [767, 392] width 1534 height 784
click at [48, 81] on span "Trades" at bounding box center [46, 79] width 25 height 12
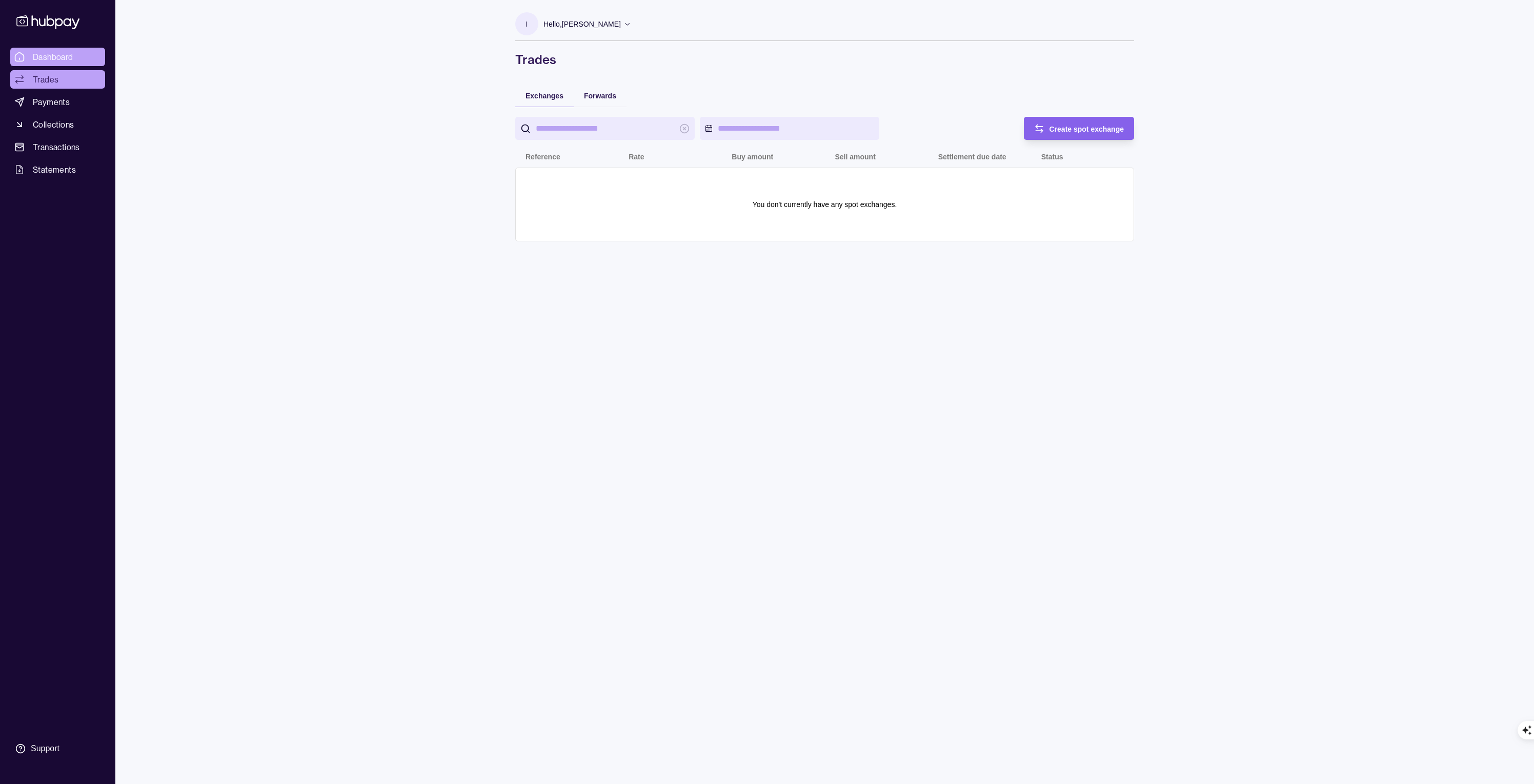
click at [51, 55] on span "Dashboard" at bounding box center [53, 56] width 40 height 12
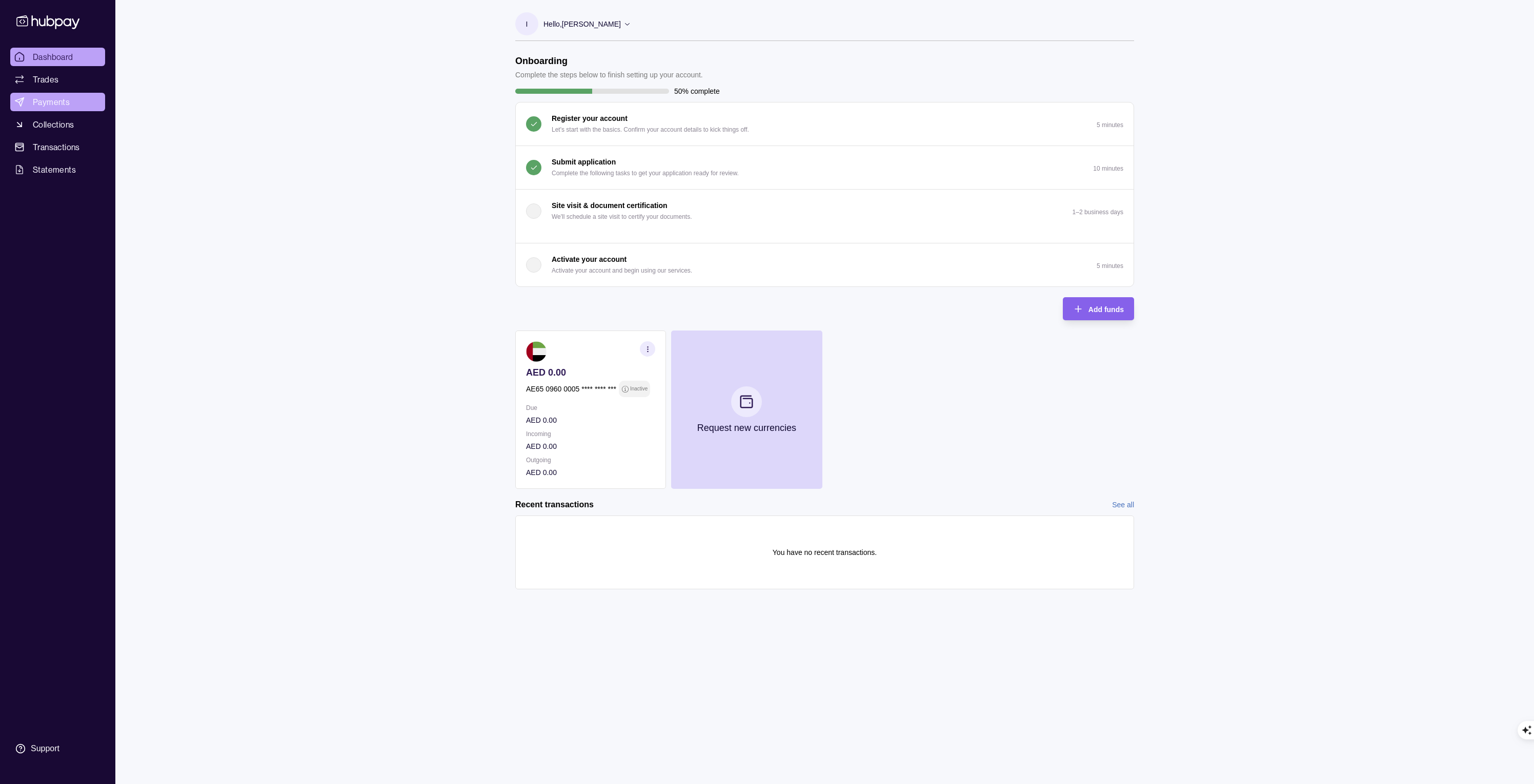
click at [44, 102] on span "Payments" at bounding box center [51, 102] width 37 height 12
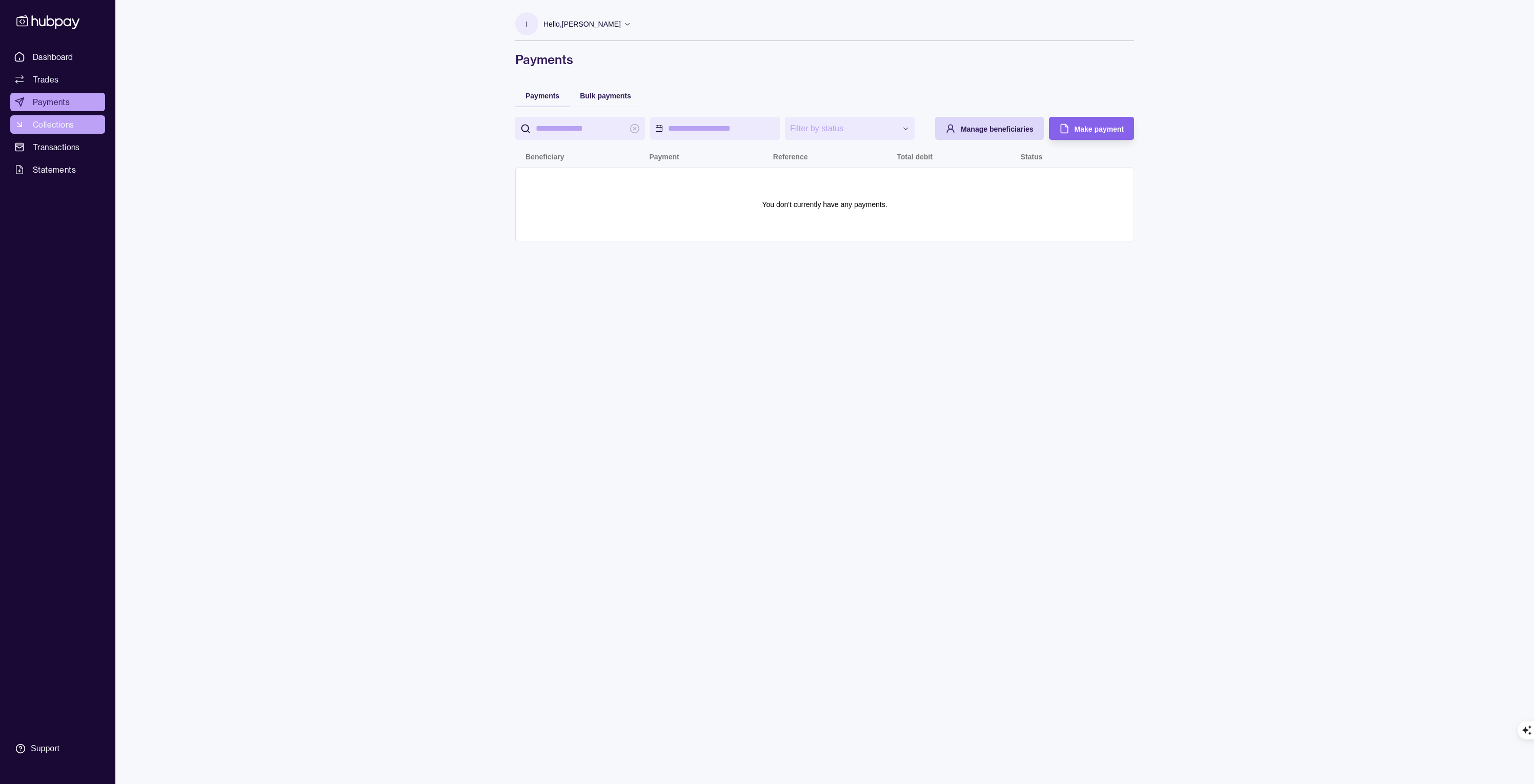
click at [46, 124] on span "Collections" at bounding box center [54, 124] width 41 height 12
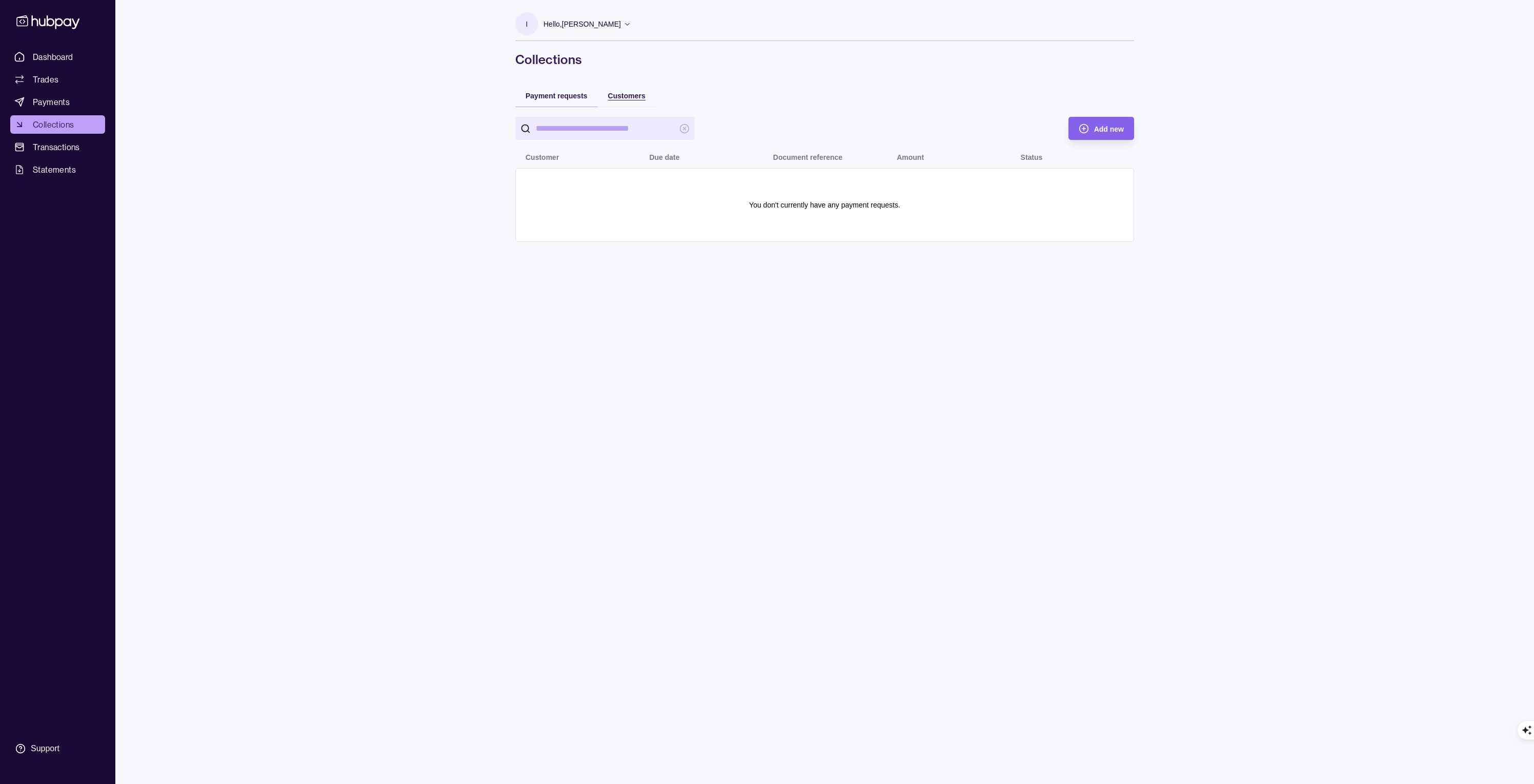
click at [628, 97] on span "Customers" at bounding box center [626, 96] width 37 height 8
click at [57, 170] on span "Statements" at bounding box center [54, 169] width 43 height 12
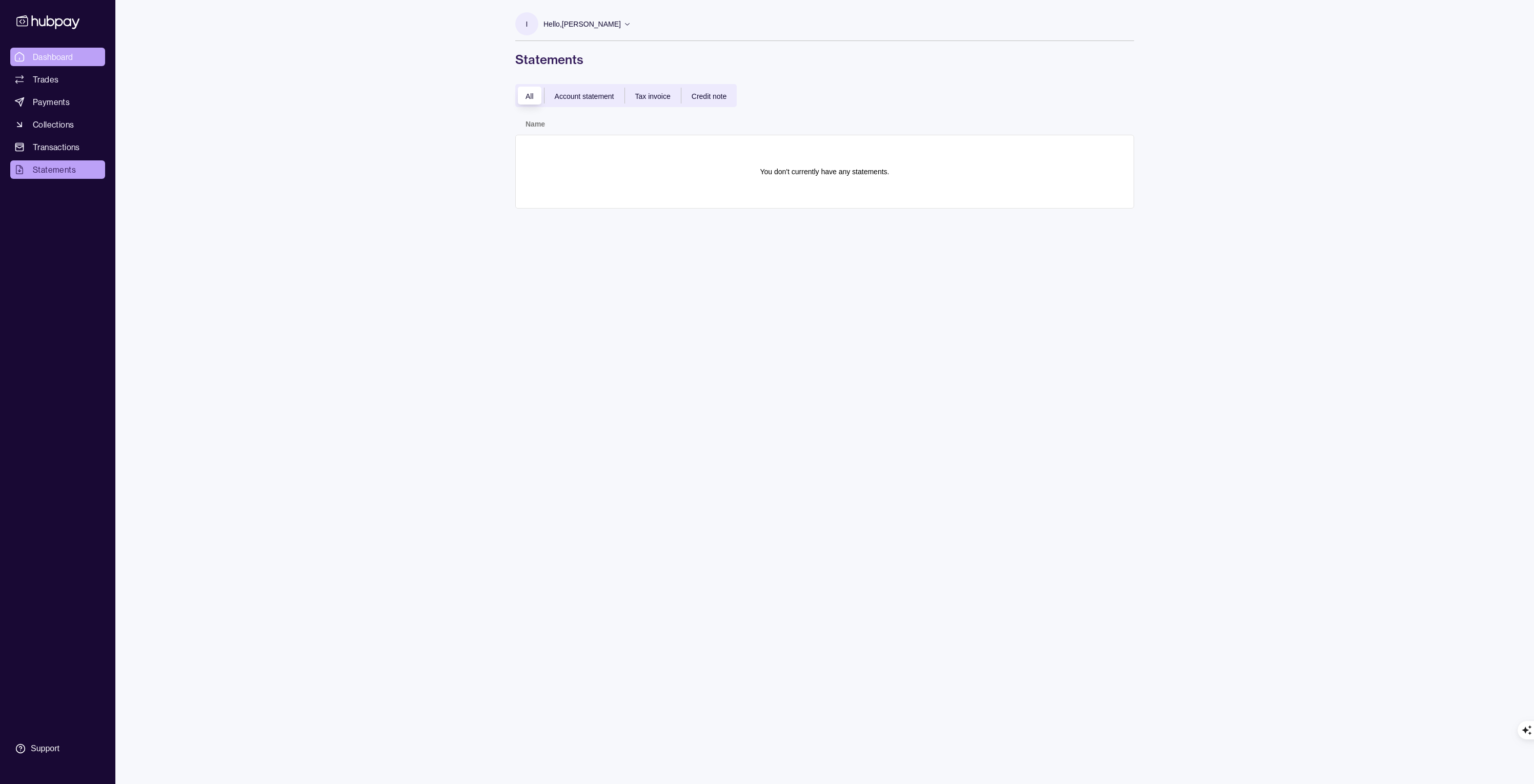
click at [47, 51] on span "Dashboard" at bounding box center [53, 56] width 40 height 12
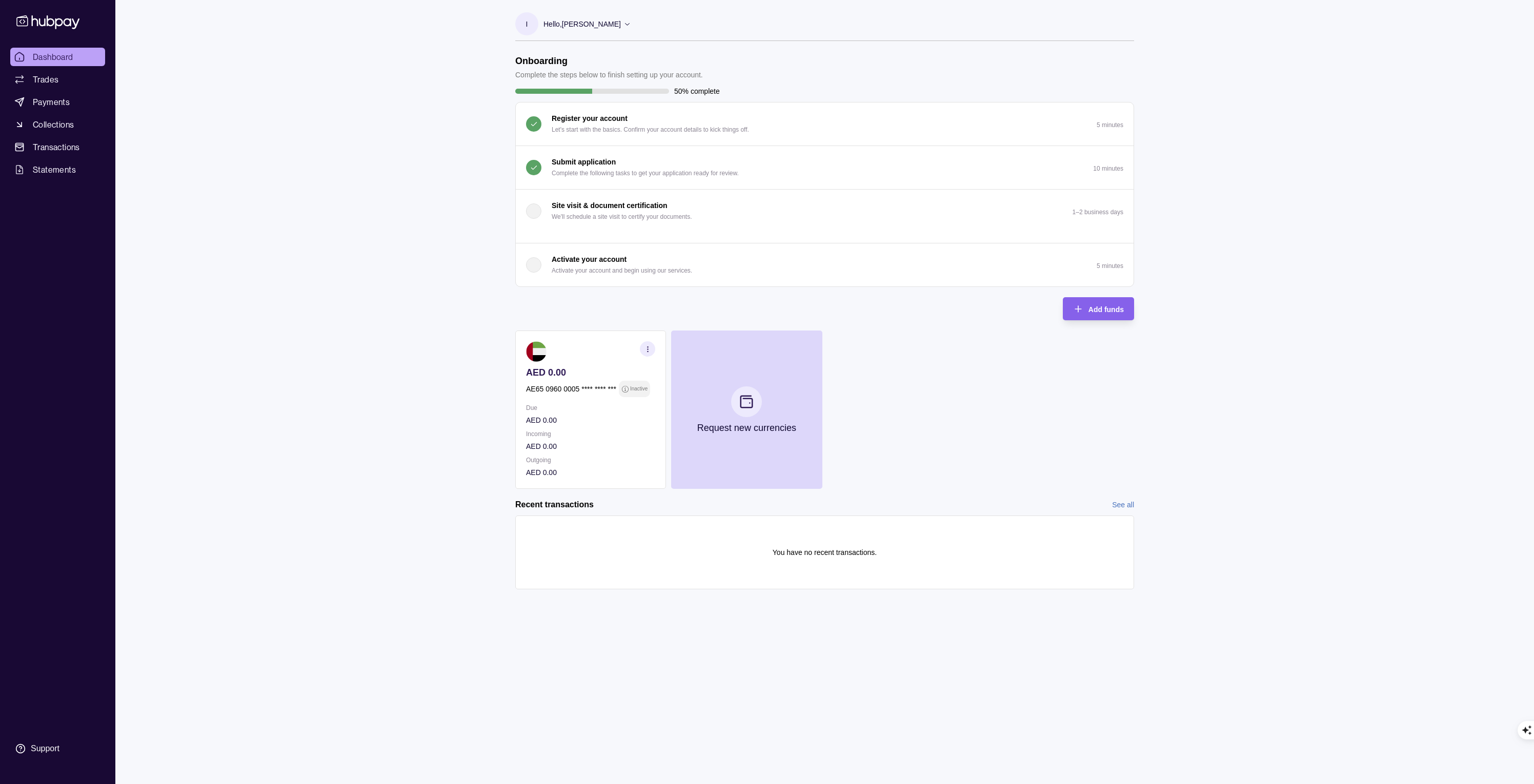
click at [394, 203] on div "Dashboard Trades Payments Collections Transactions Statements Support I Hello, …" at bounding box center [767, 392] width 1534 height 784
